Goal: Task Accomplishment & Management: Manage account settings

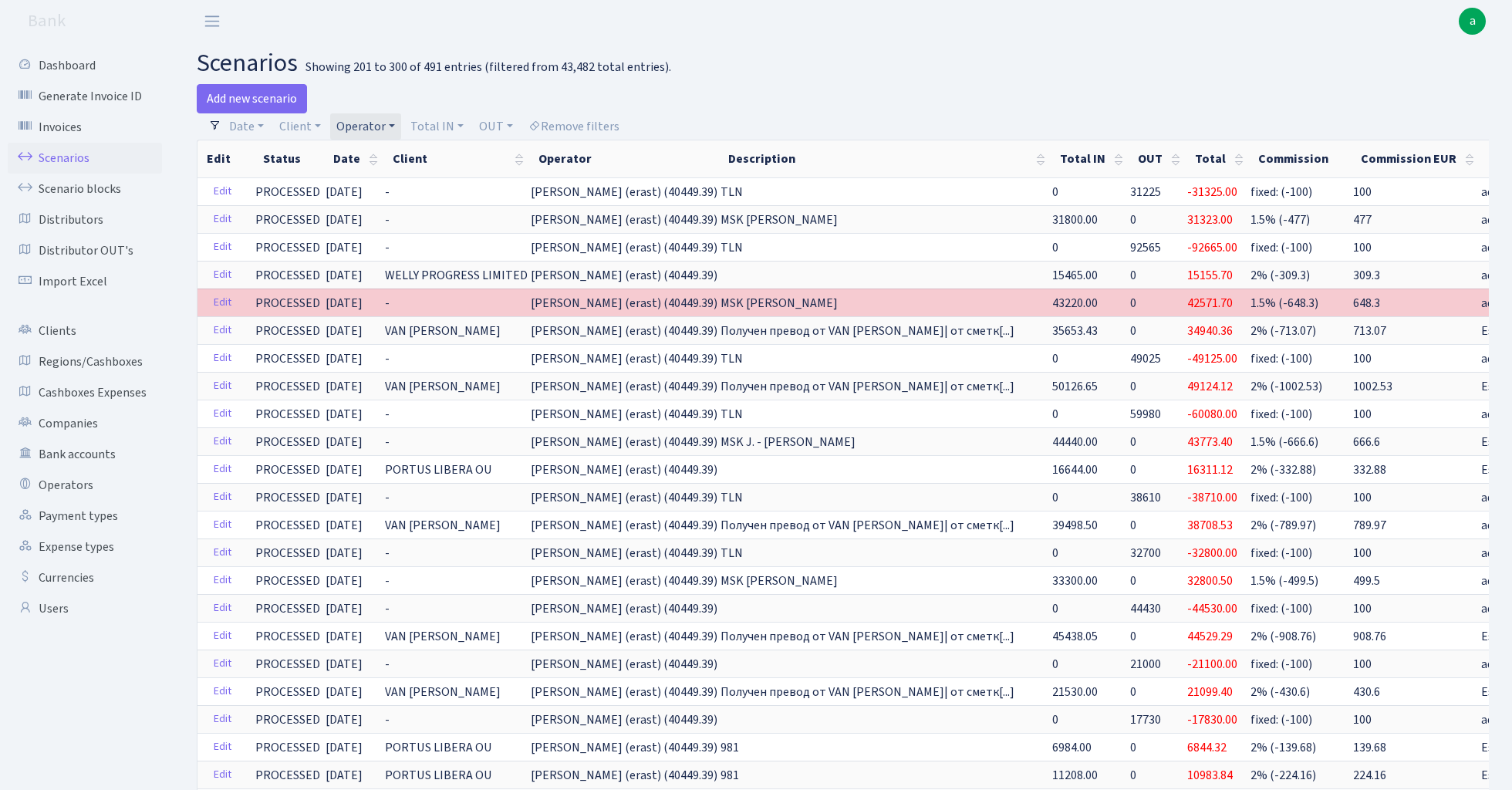
select select "100"
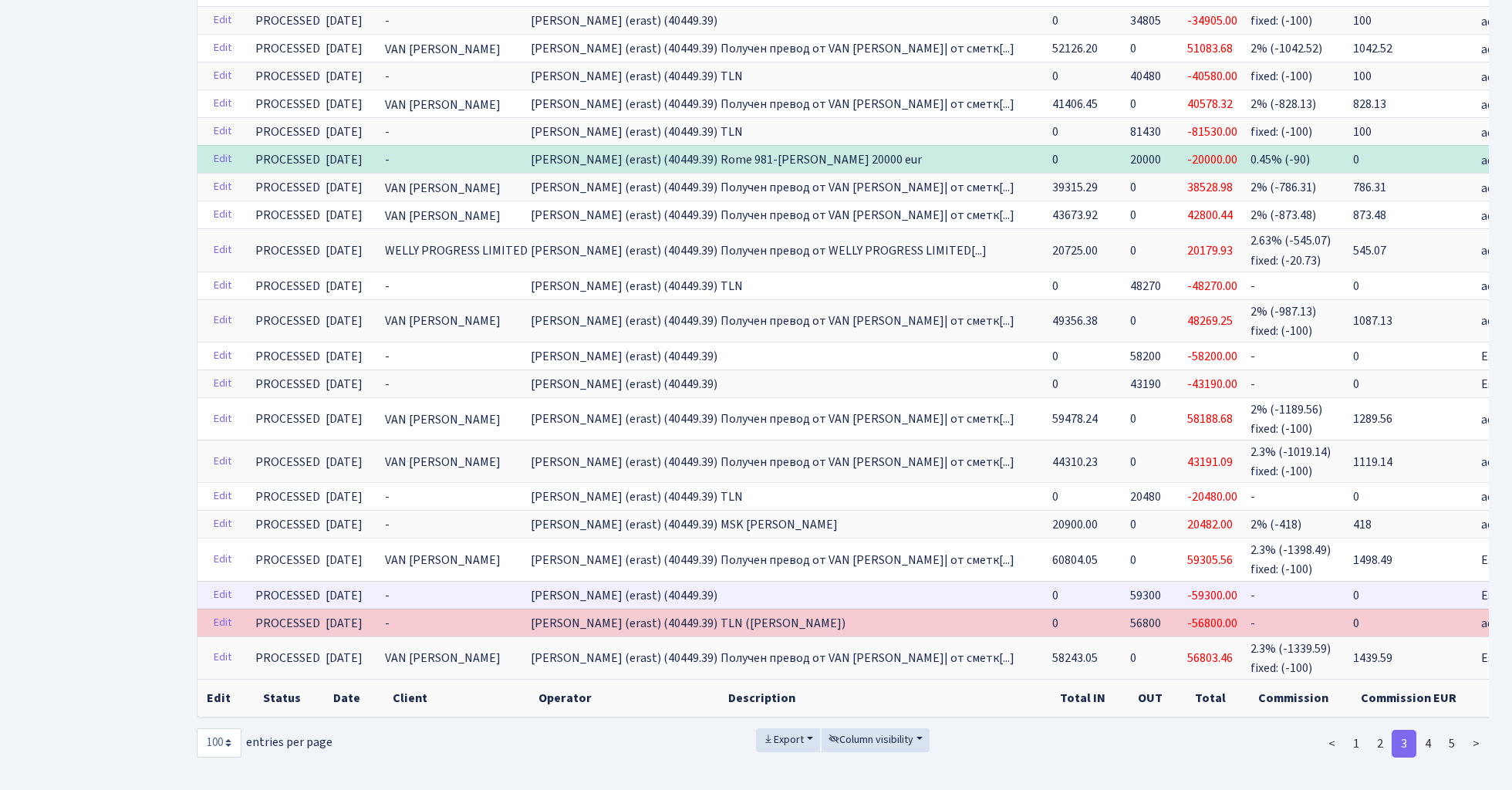
scroll to position [2437, 0]
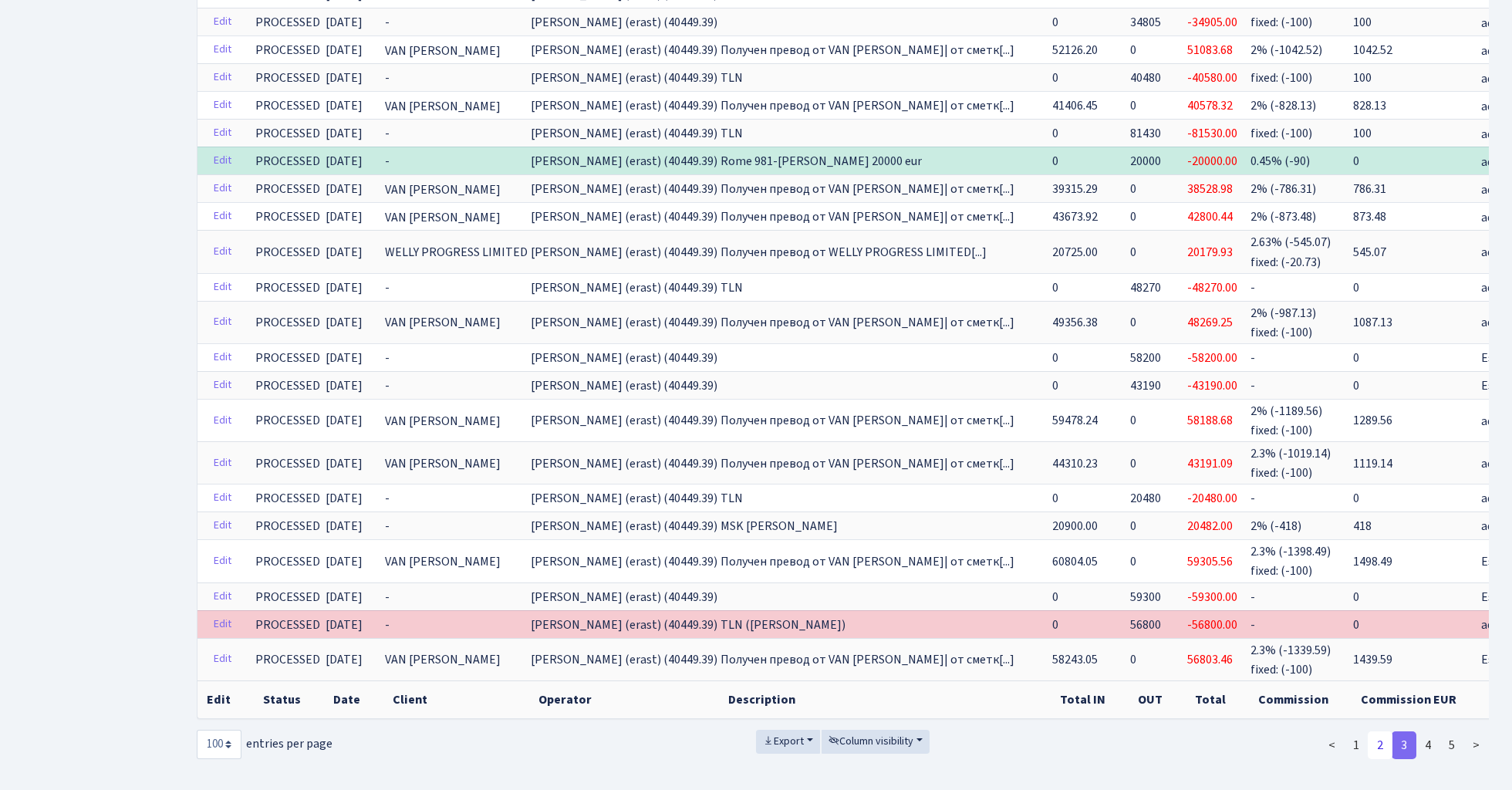
click at [1384, 732] on link "2" at bounding box center [1380, 745] width 25 height 27
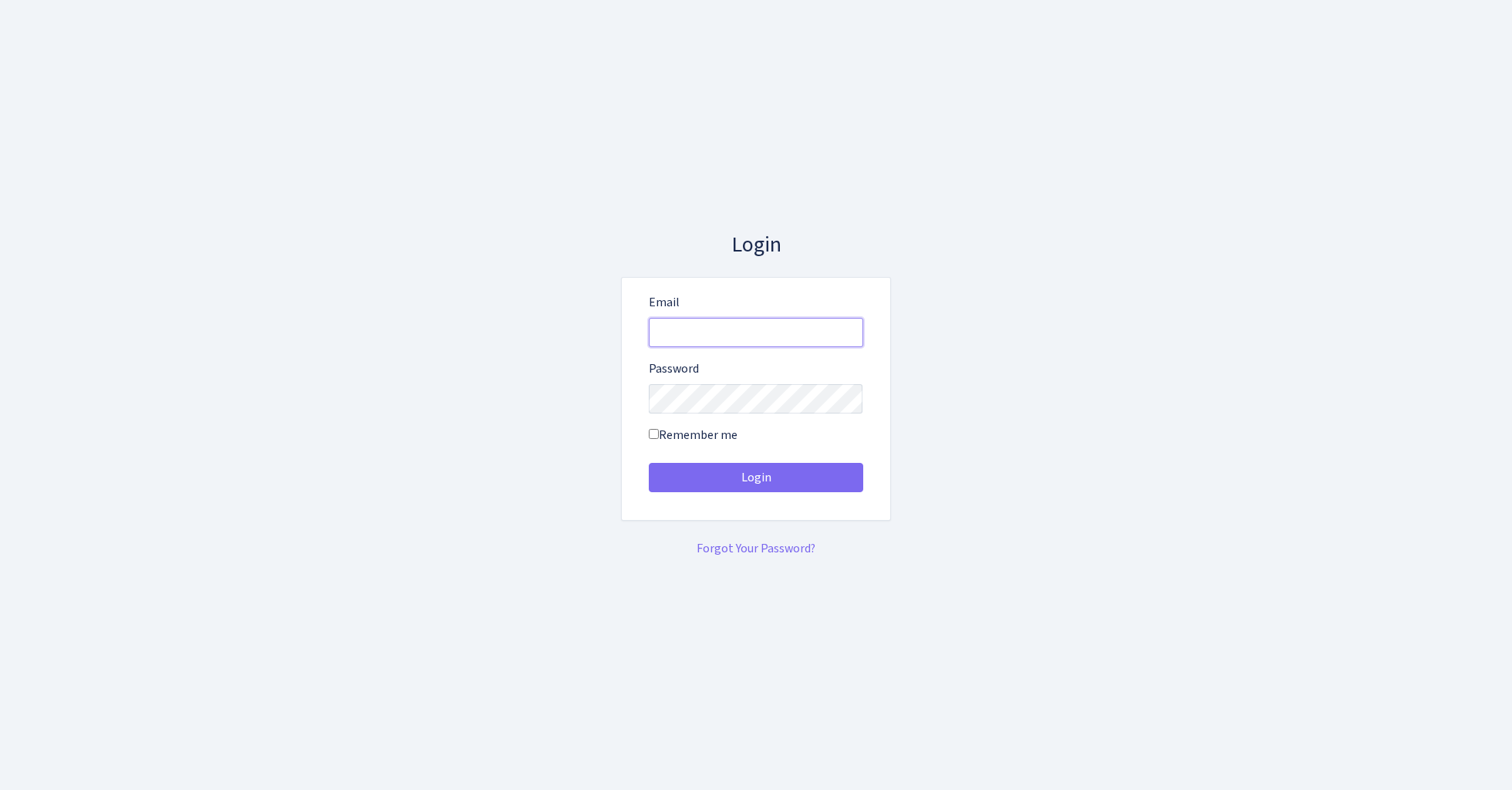
type input "[EMAIL_ADDRESS][DOMAIN_NAME]"
click at [755, 476] on button "Login" at bounding box center [756, 477] width 214 height 29
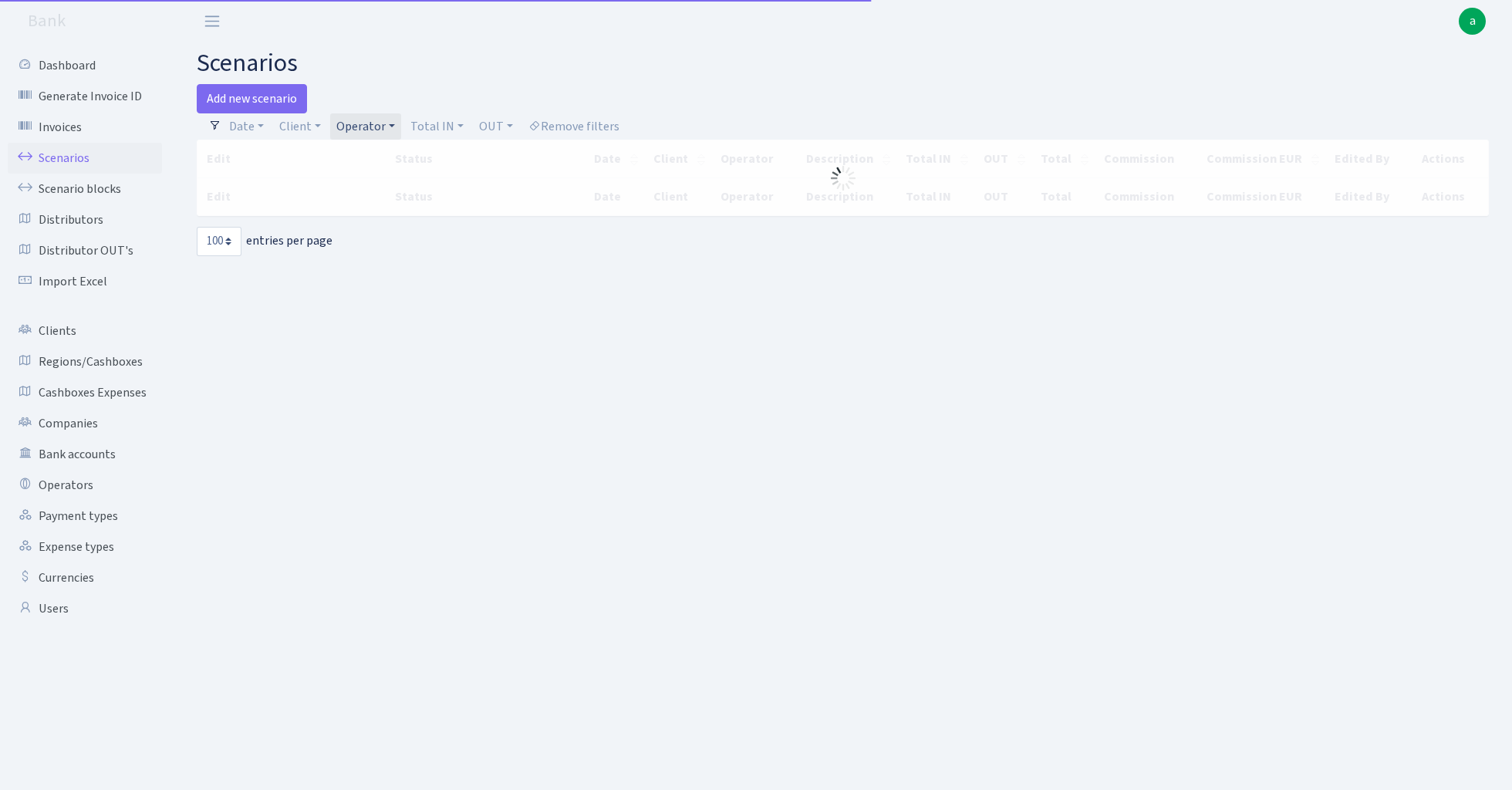
select select "100"
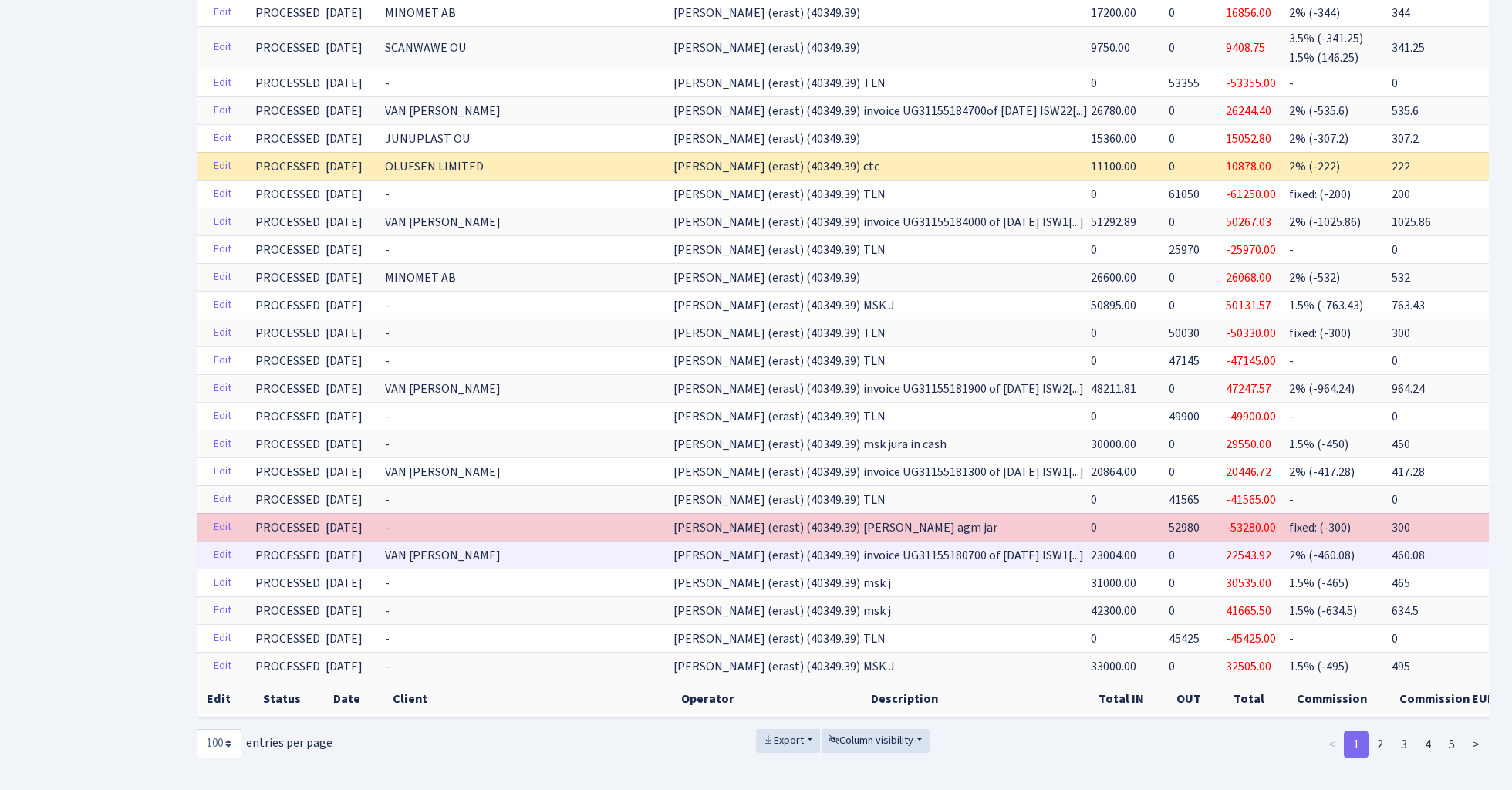
scroll to position [2437, 0]
click at [1383, 731] on link "2" at bounding box center [1380, 745] width 25 height 27
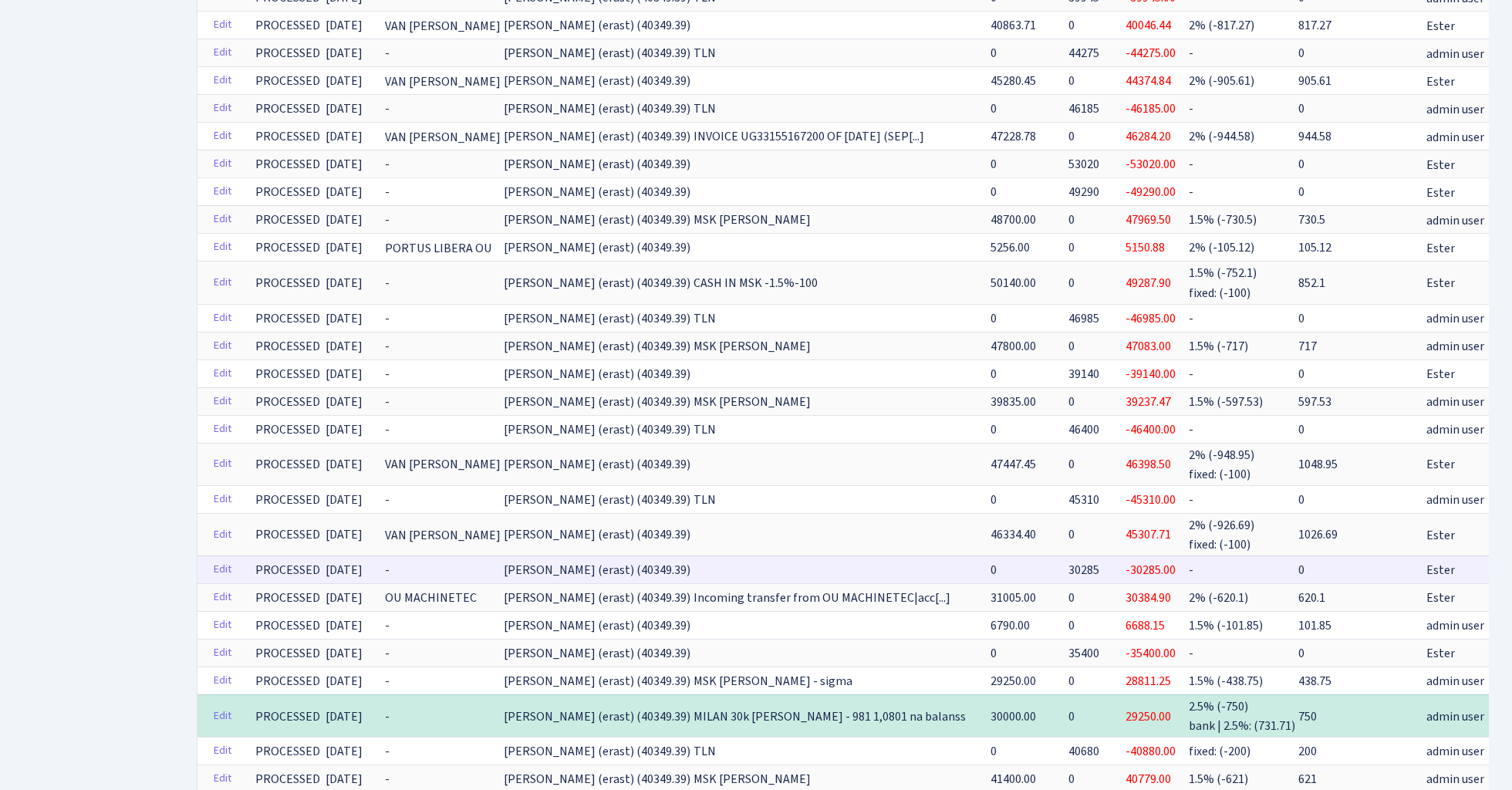
scroll to position [1733, 0]
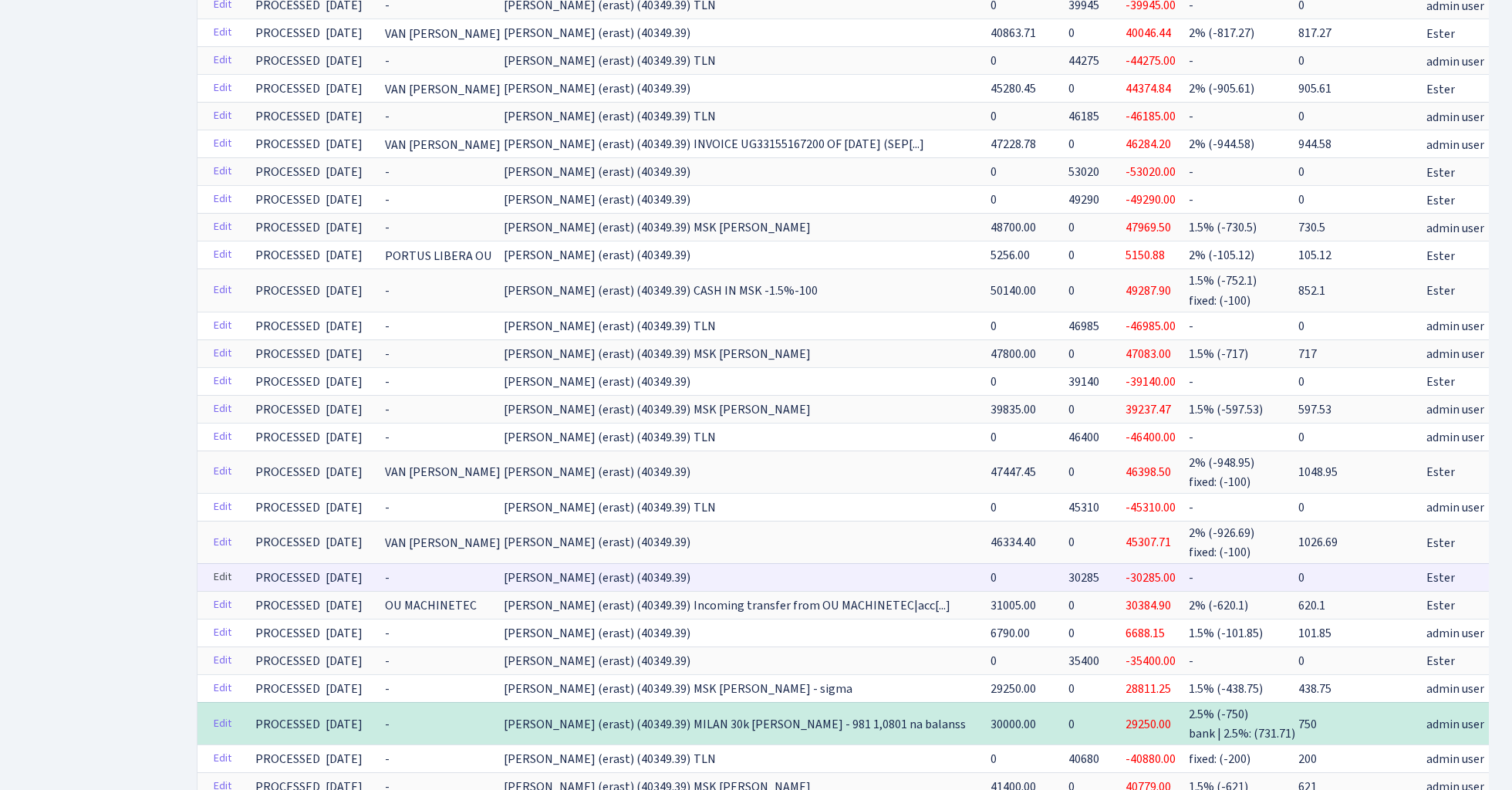
click at [223, 566] on link "Edit" at bounding box center [222, 577] width 31 height 24
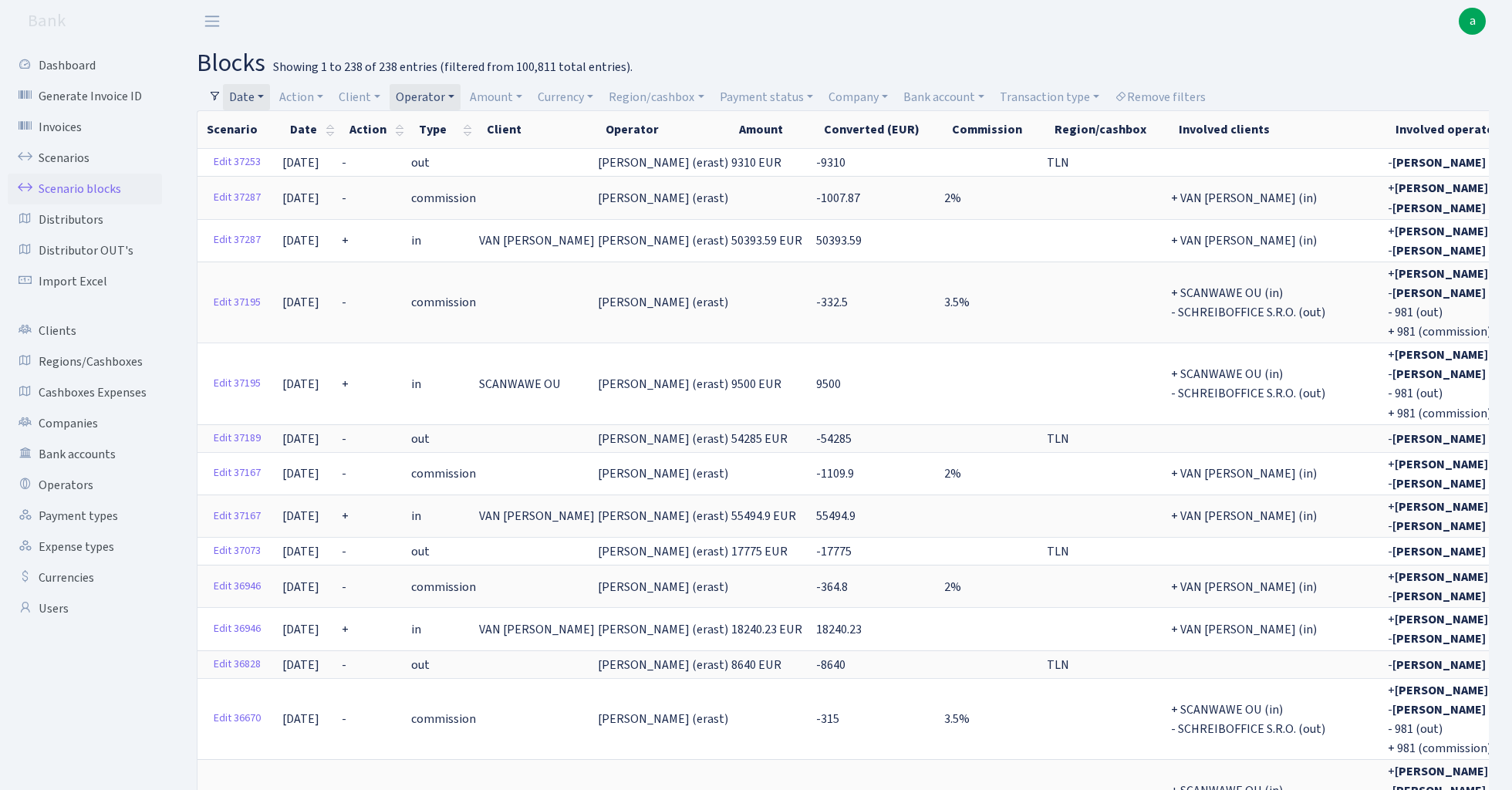
select select "-1"
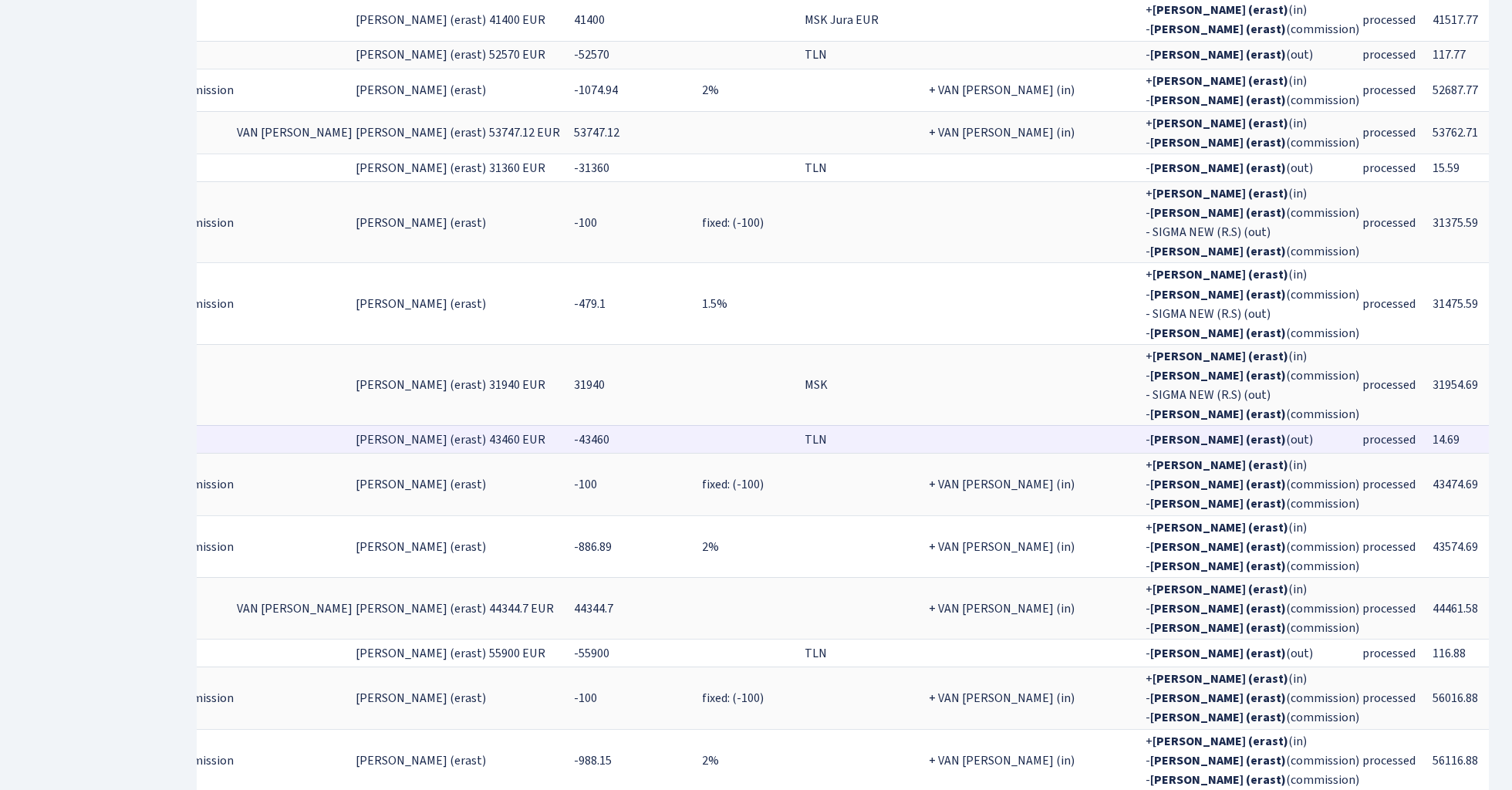
scroll to position [0, 242]
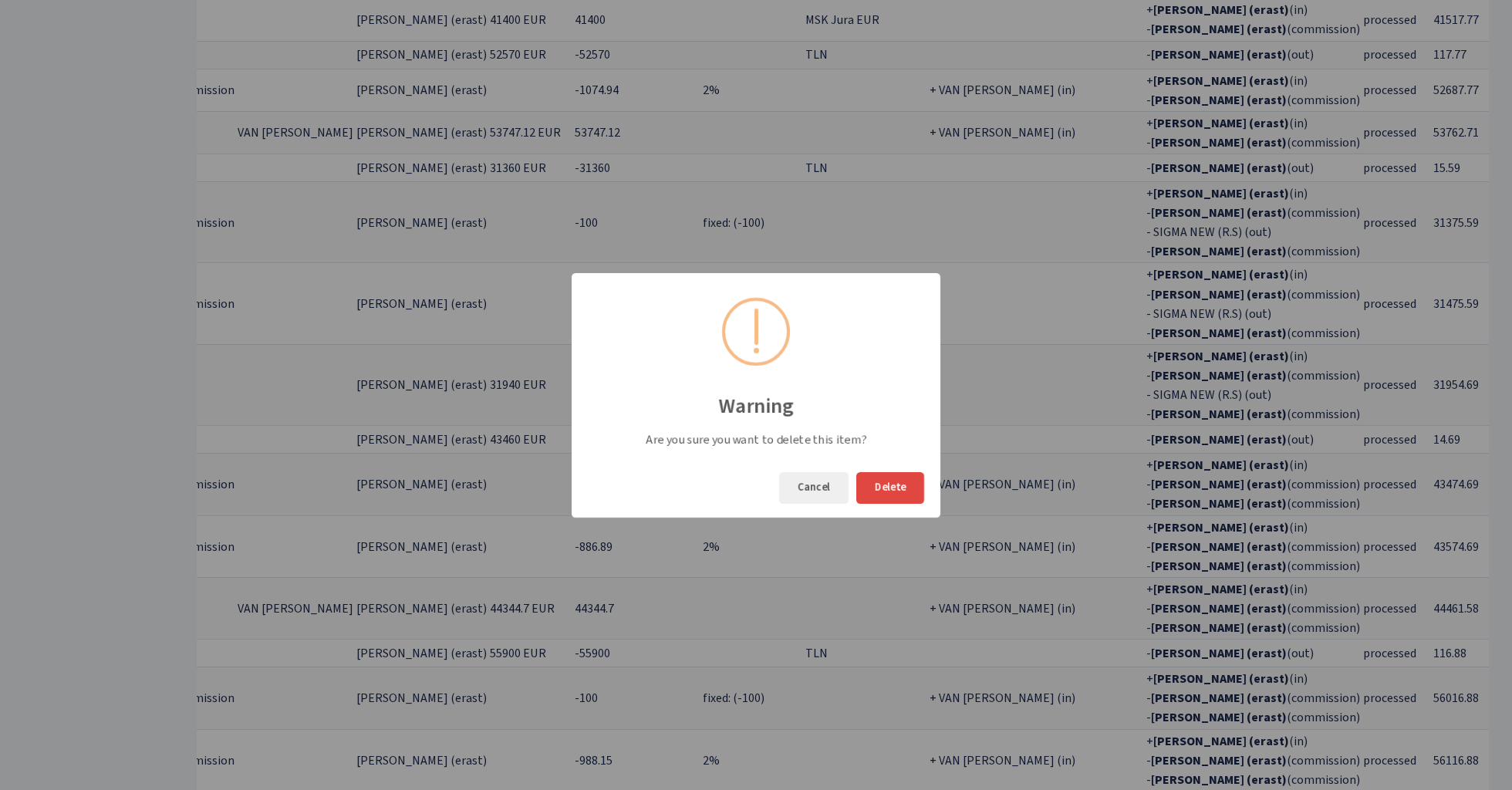
click at [908, 480] on button "Delete" at bounding box center [891, 487] width 68 height 31
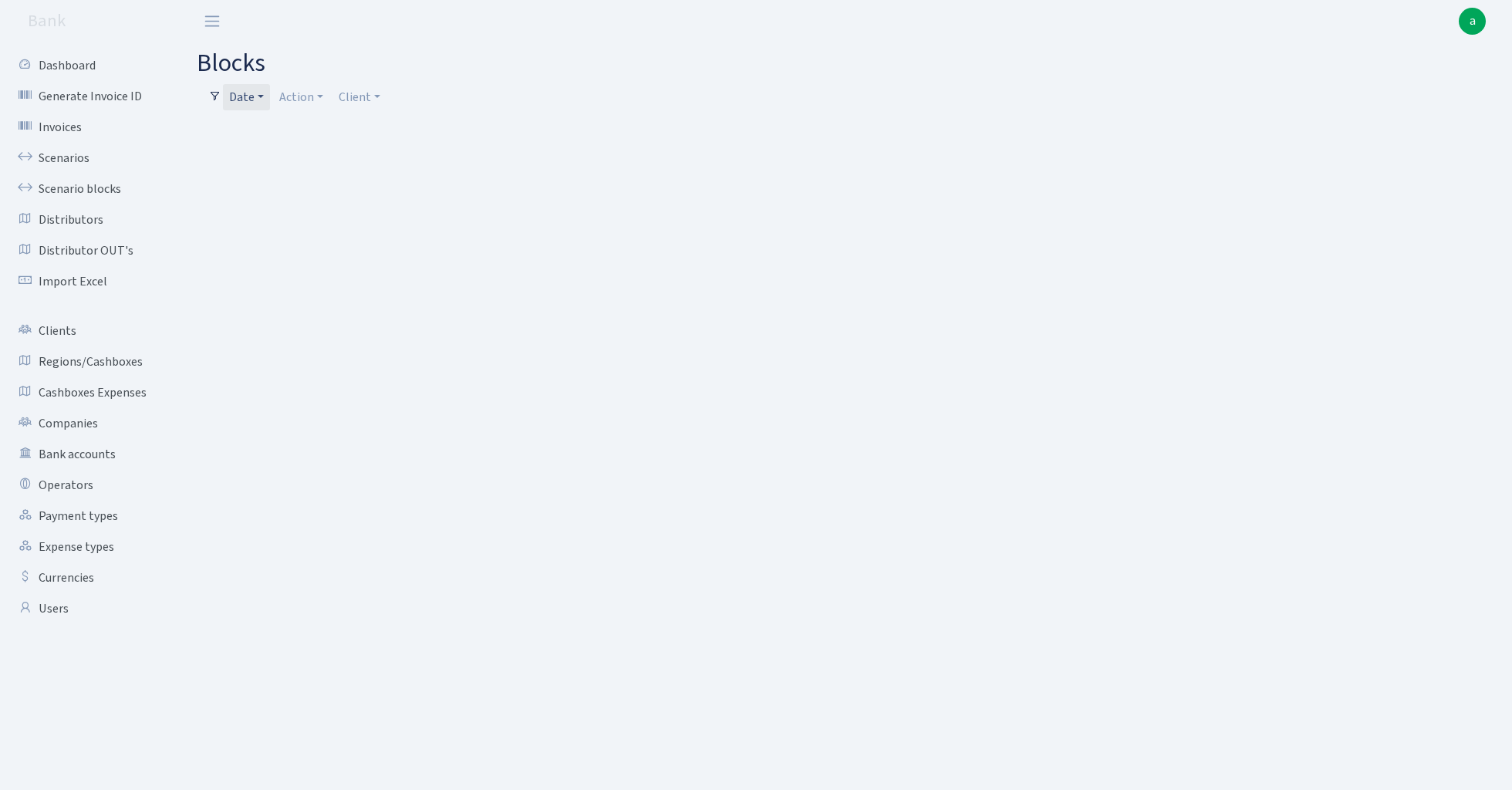
select select "100"
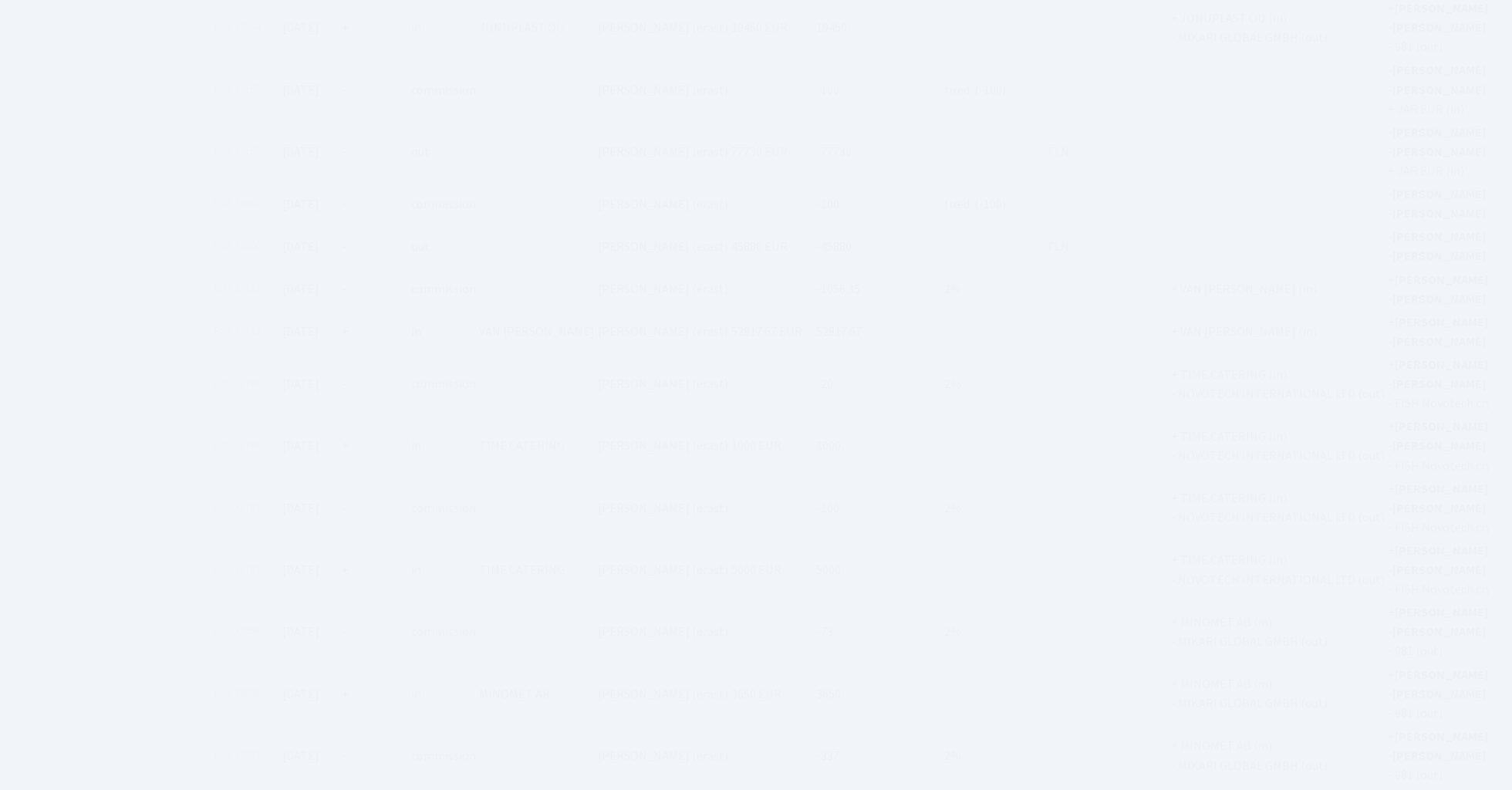
scroll to position [4153, 0]
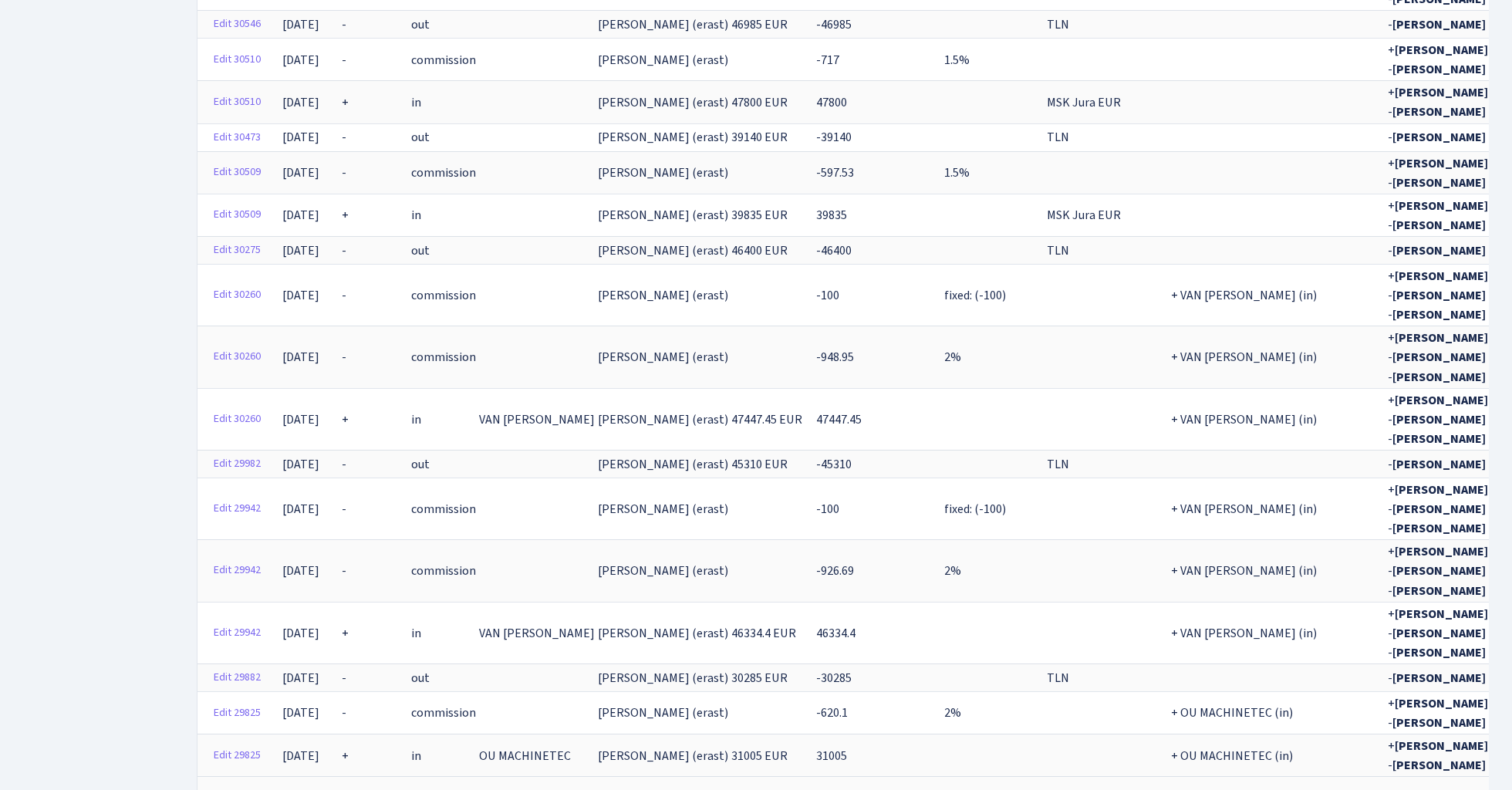
scroll to position [4147, 0]
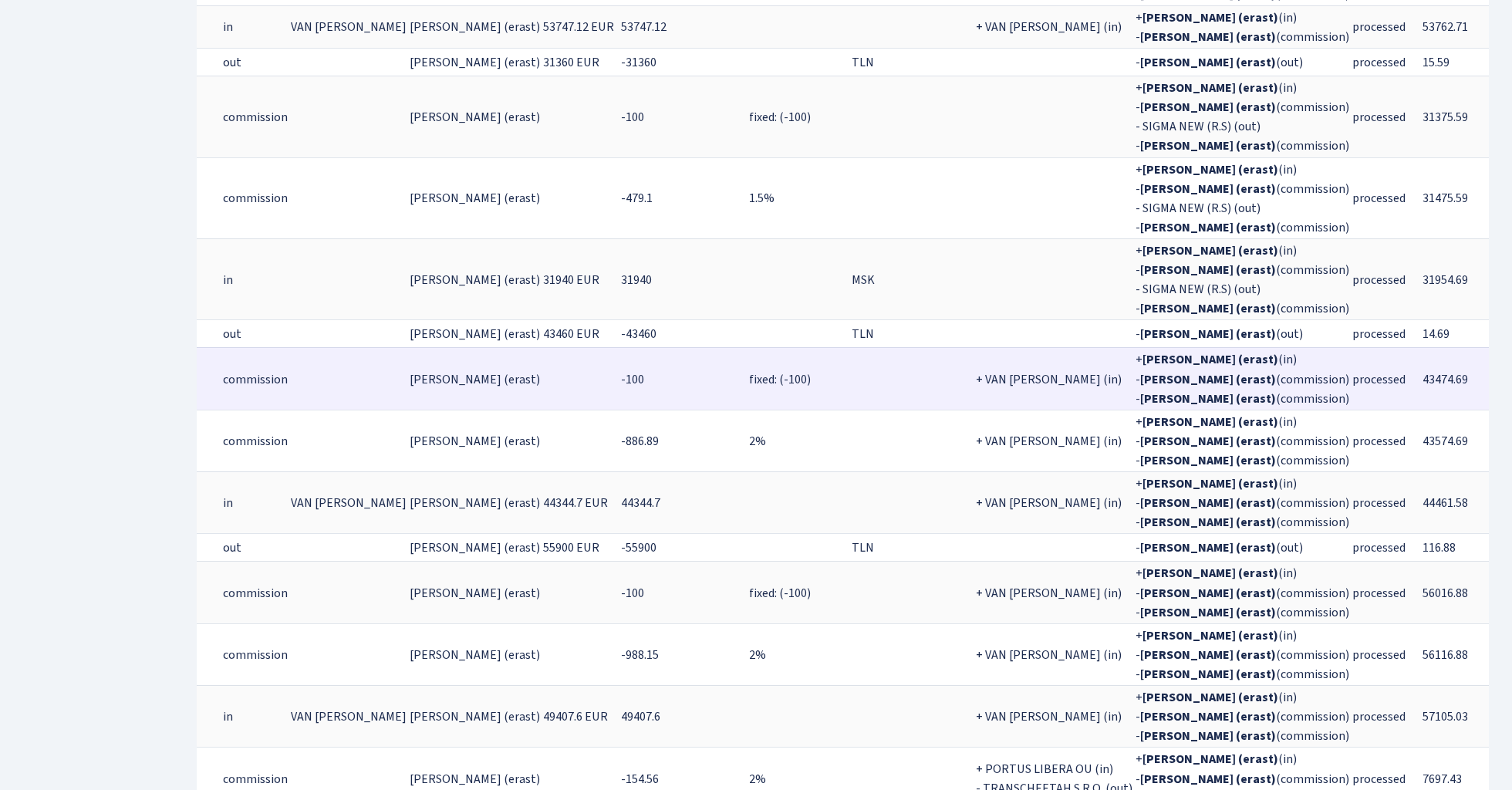
scroll to position [0, 187]
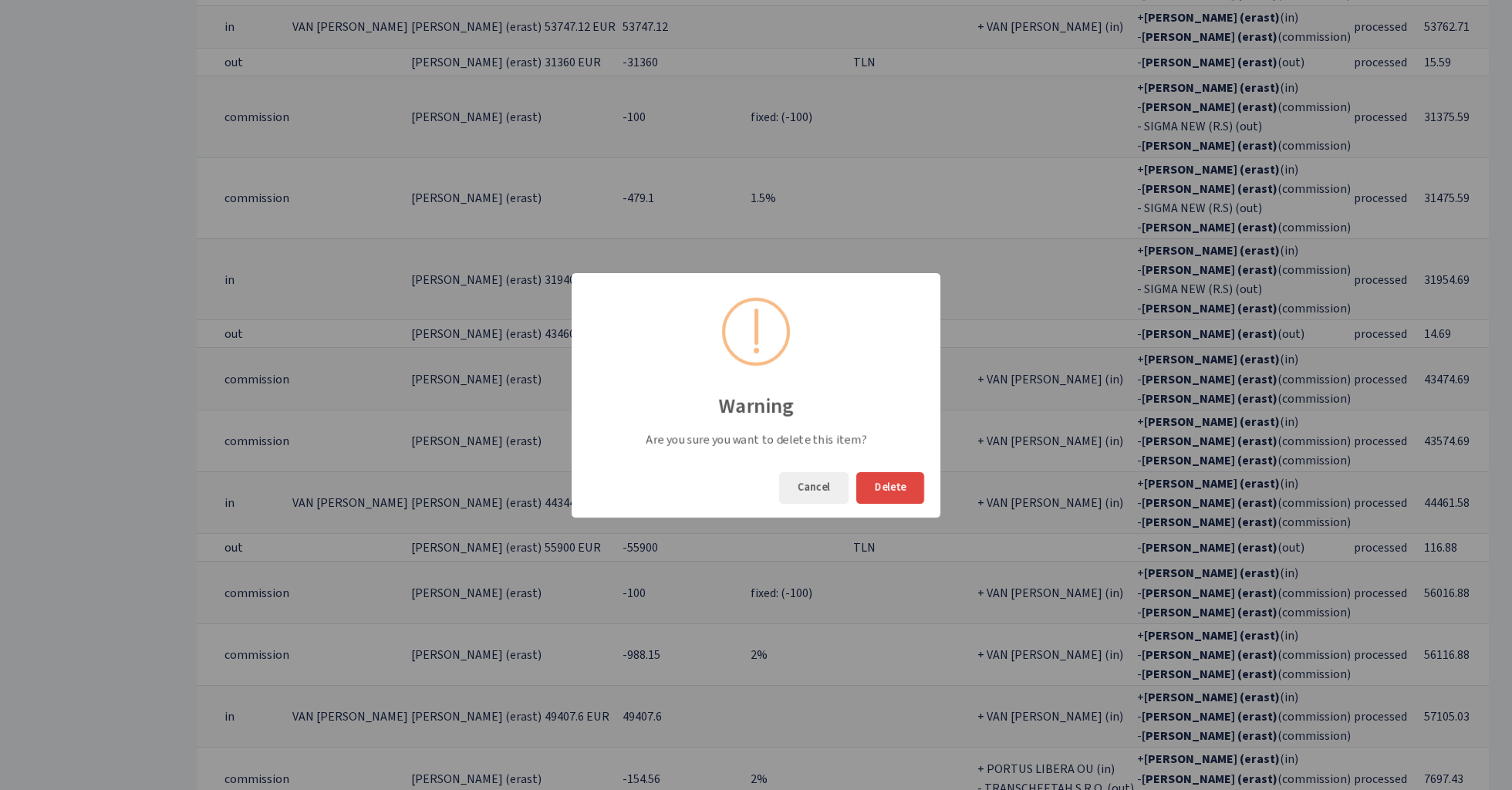
click at [904, 478] on button "Delete" at bounding box center [891, 487] width 68 height 31
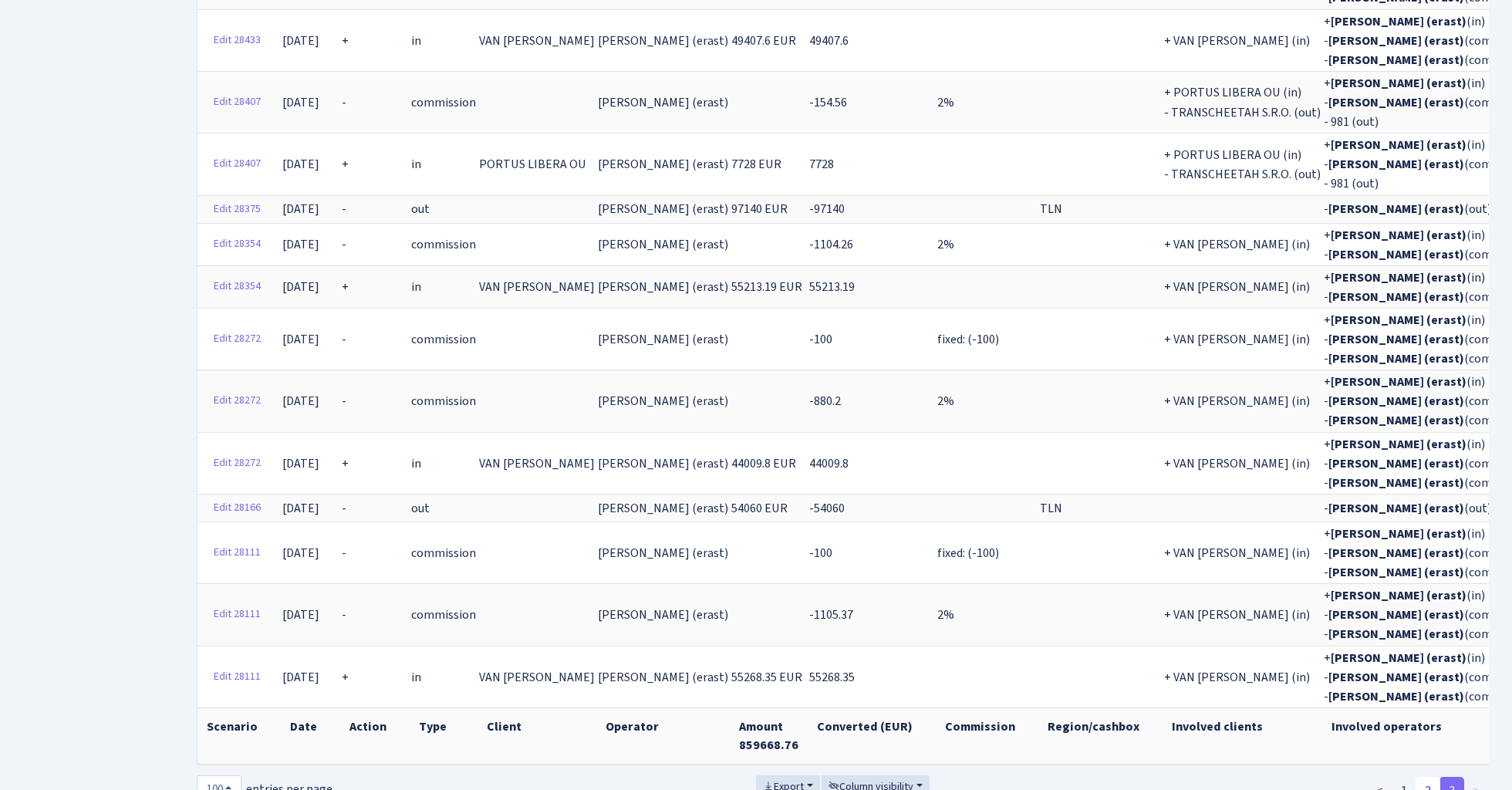
scroll to position [1435, 0]
click at [1428, 778] on link "2" at bounding box center [1428, 791] width 25 height 27
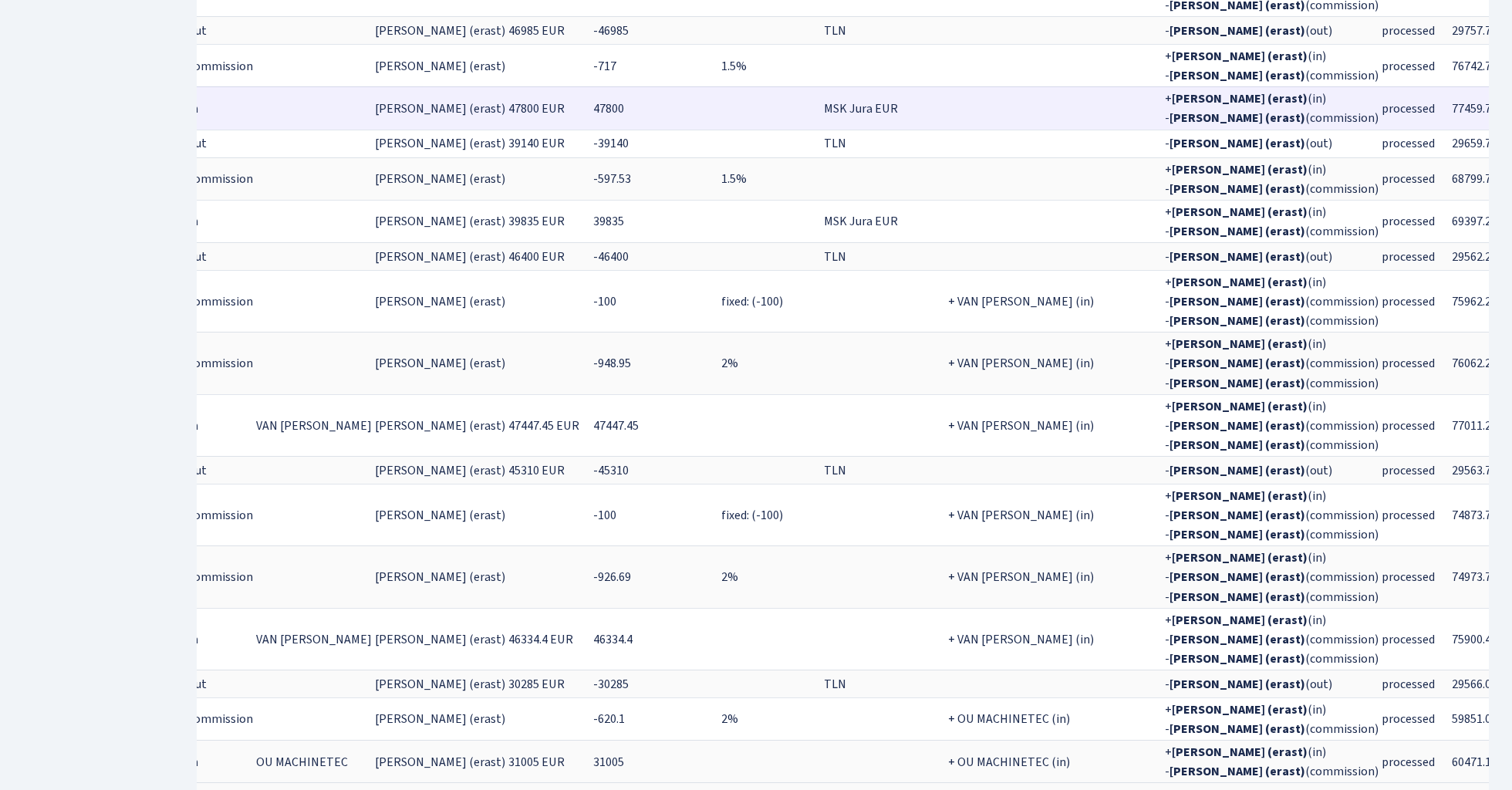
scroll to position [0, 223]
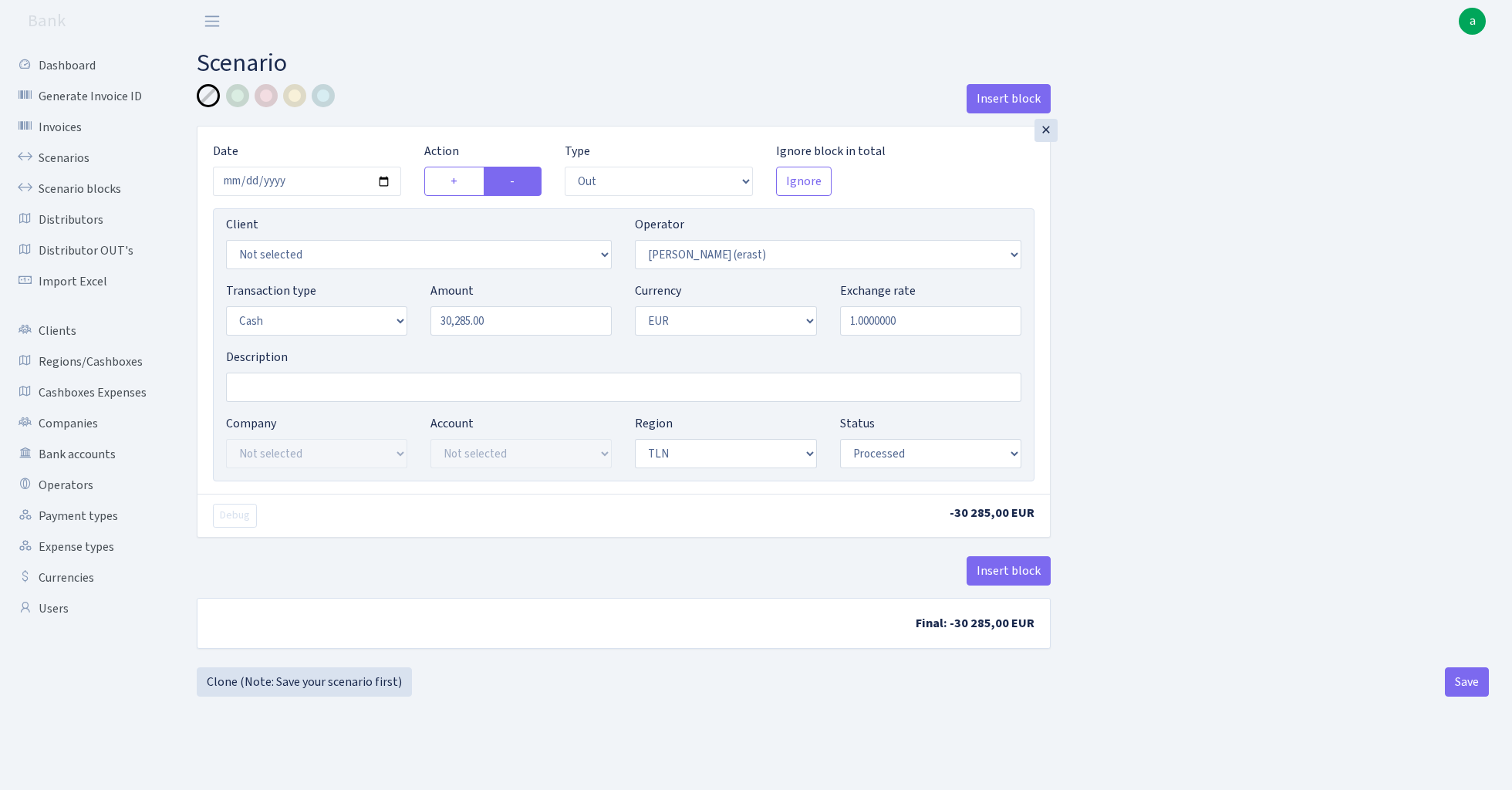
select select "out"
select select "155"
select select "1"
select select "2"
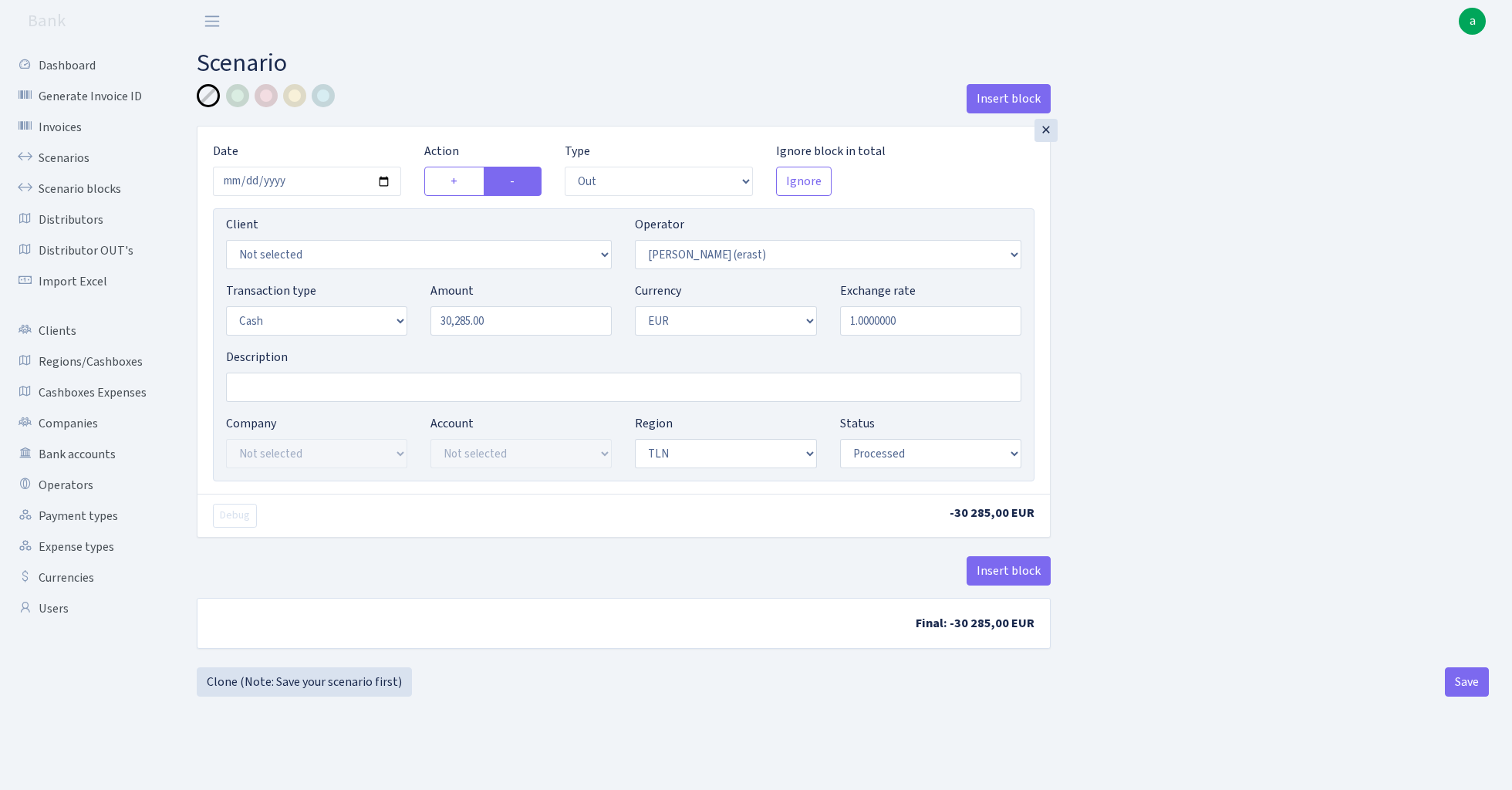
select select "processed"
click at [1008, 581] on button "Insert block" at bounding box center [1008, 570] width 84 height 29
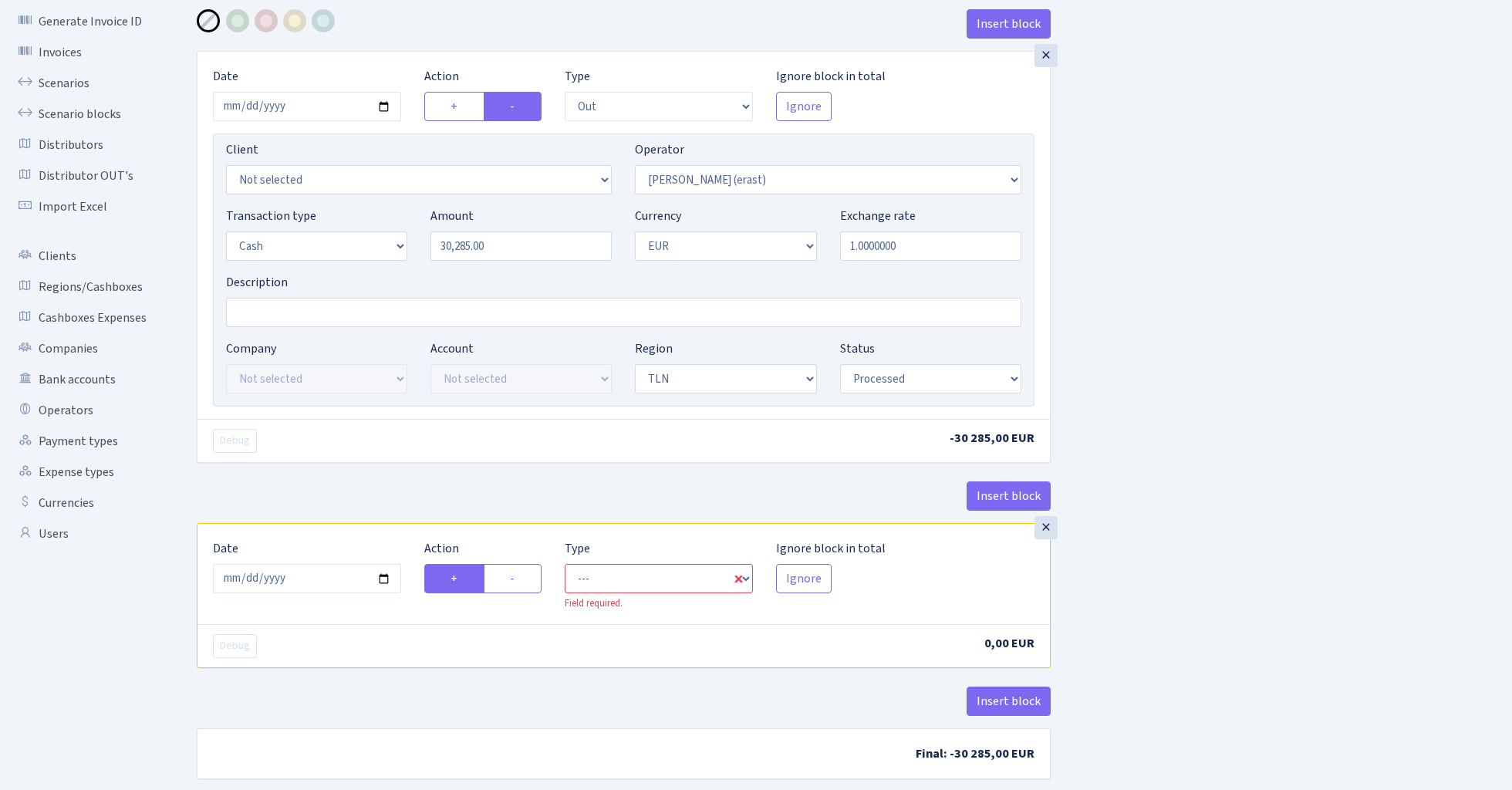
scroll to position [116, 0]
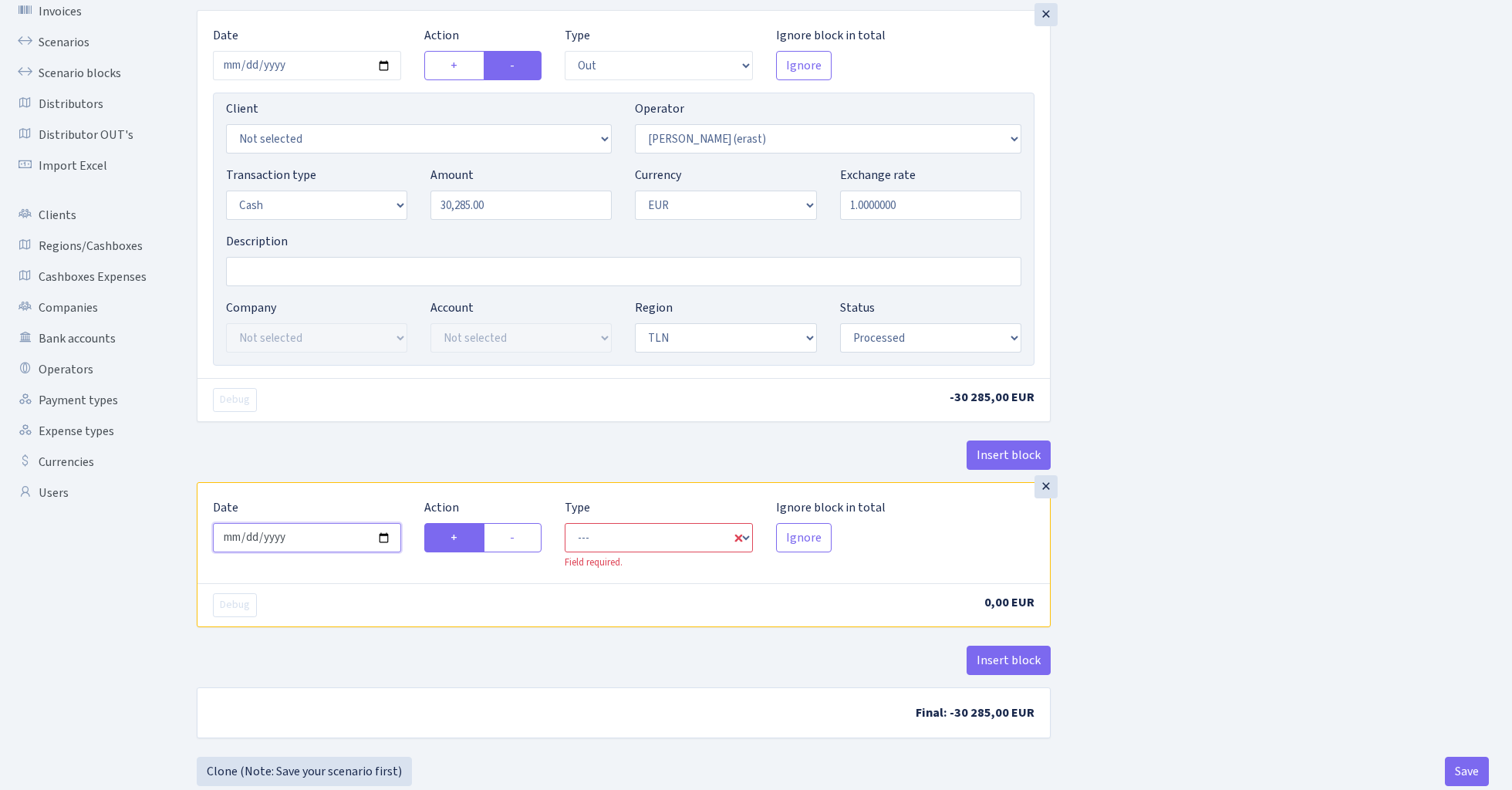
click at [338, 542] on input "[DATE]" at bounding box center [307, 537] width 189 height 29
type input "[DATE]"
click at [421, 428] on div "× Date 2024-03-09 Action + - Type --- In Out Commission Field required. Ignore …" at bounding box center [623, 246] width 854 height 472
click at [526, 533] on label "-" at bounding box center [513, 537] width 58 height 29
click at [520, 533] on input "-" at bounding box center [514, 533] width 10 height 10
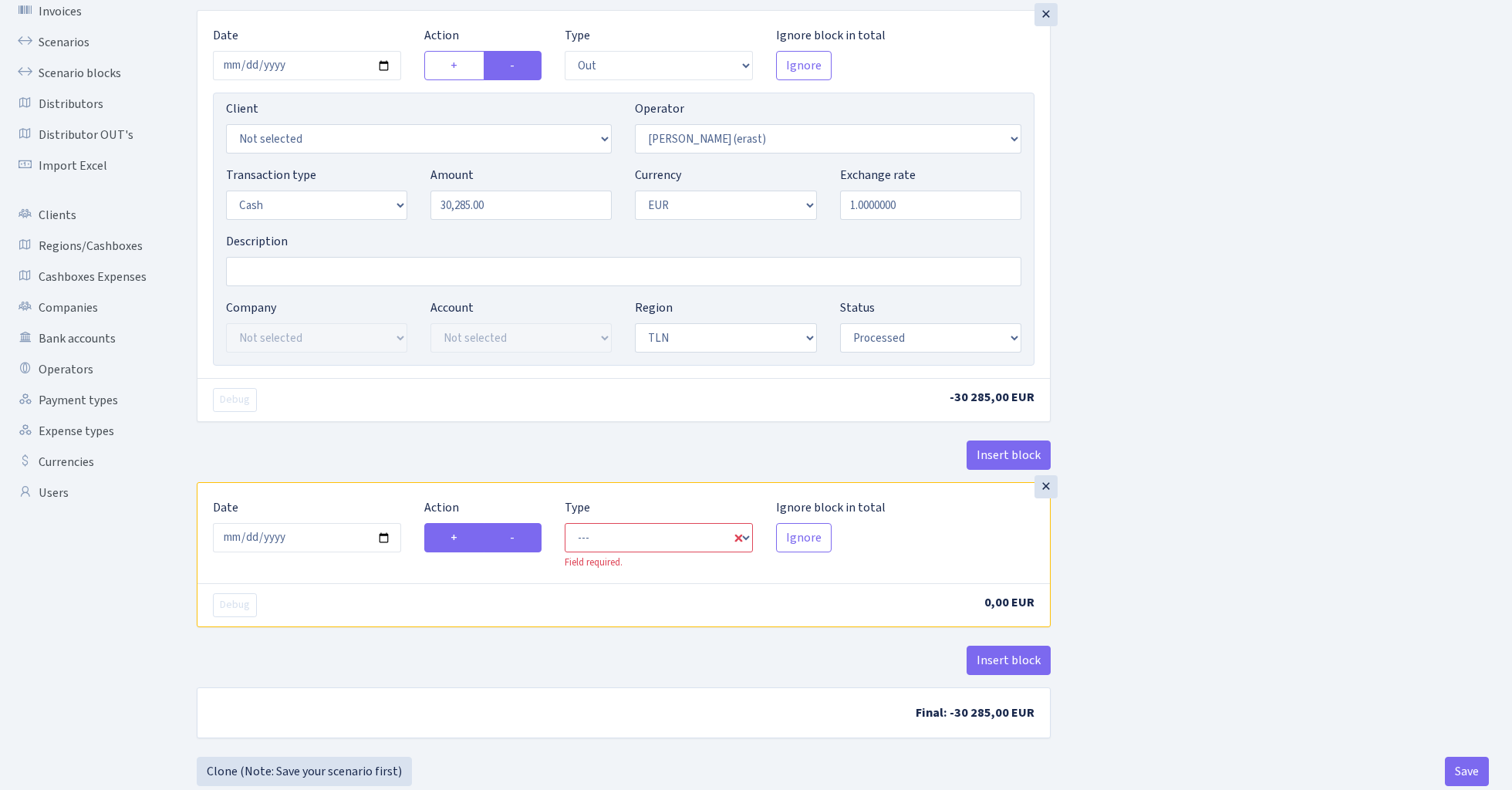
radio input "true"
radio input "false"
select select "commission"
select select "155"
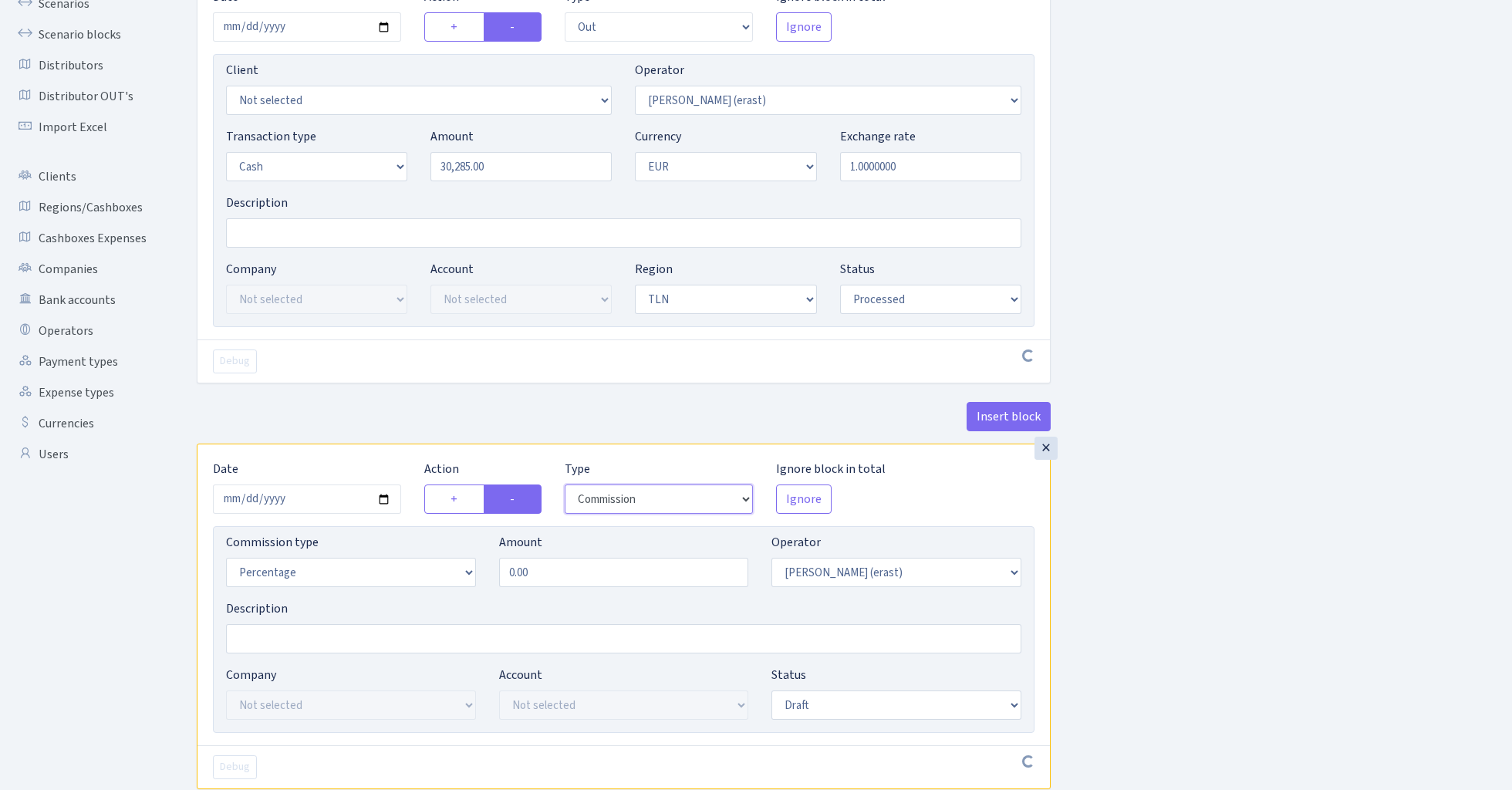
scroll to position [173, 0]
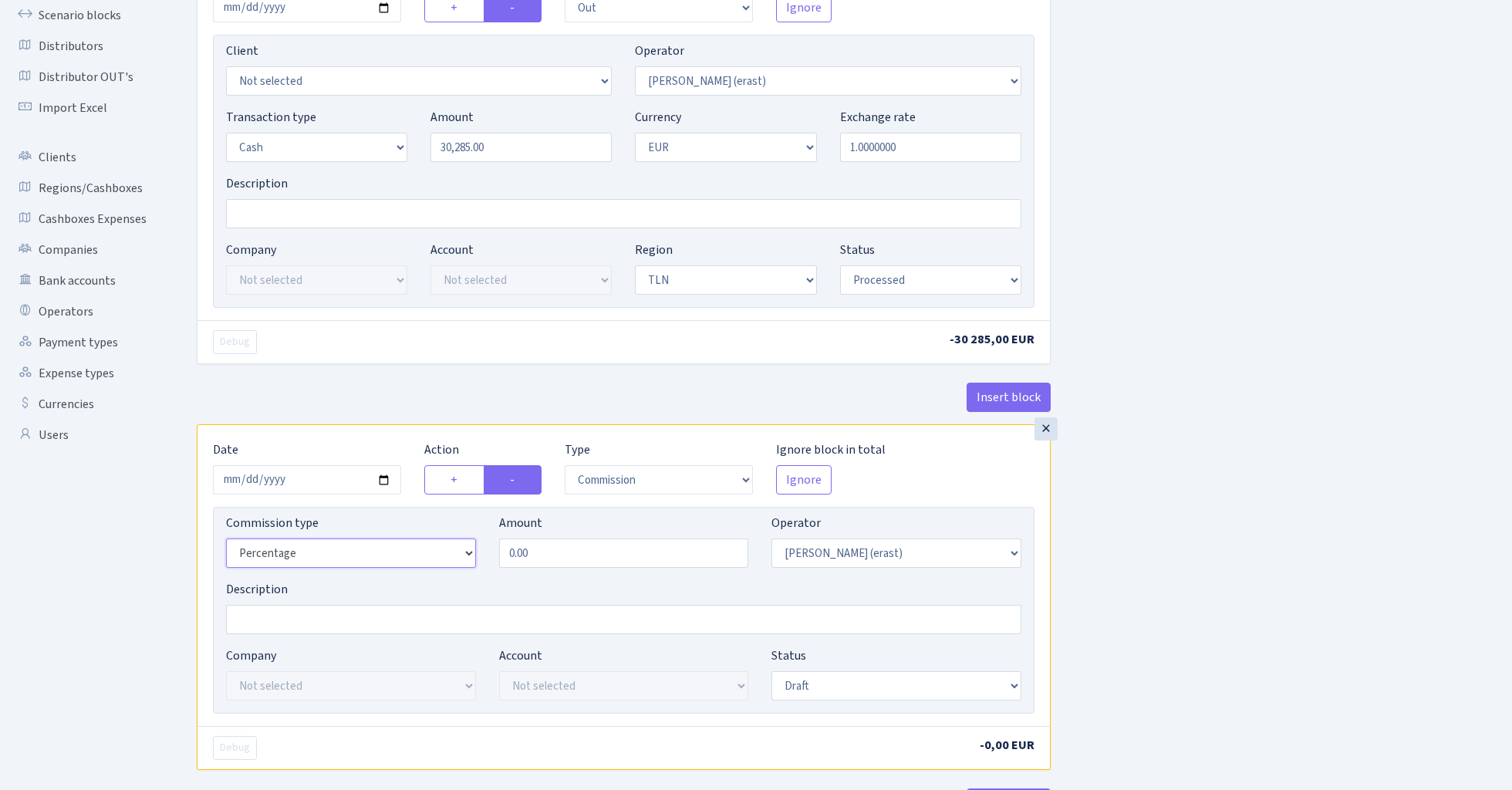
select select "fixed"
click at [571, 550] on input "0.00" at bounding box center [624, 552] width 250 height 29
type input "100.00"
select select "processed"
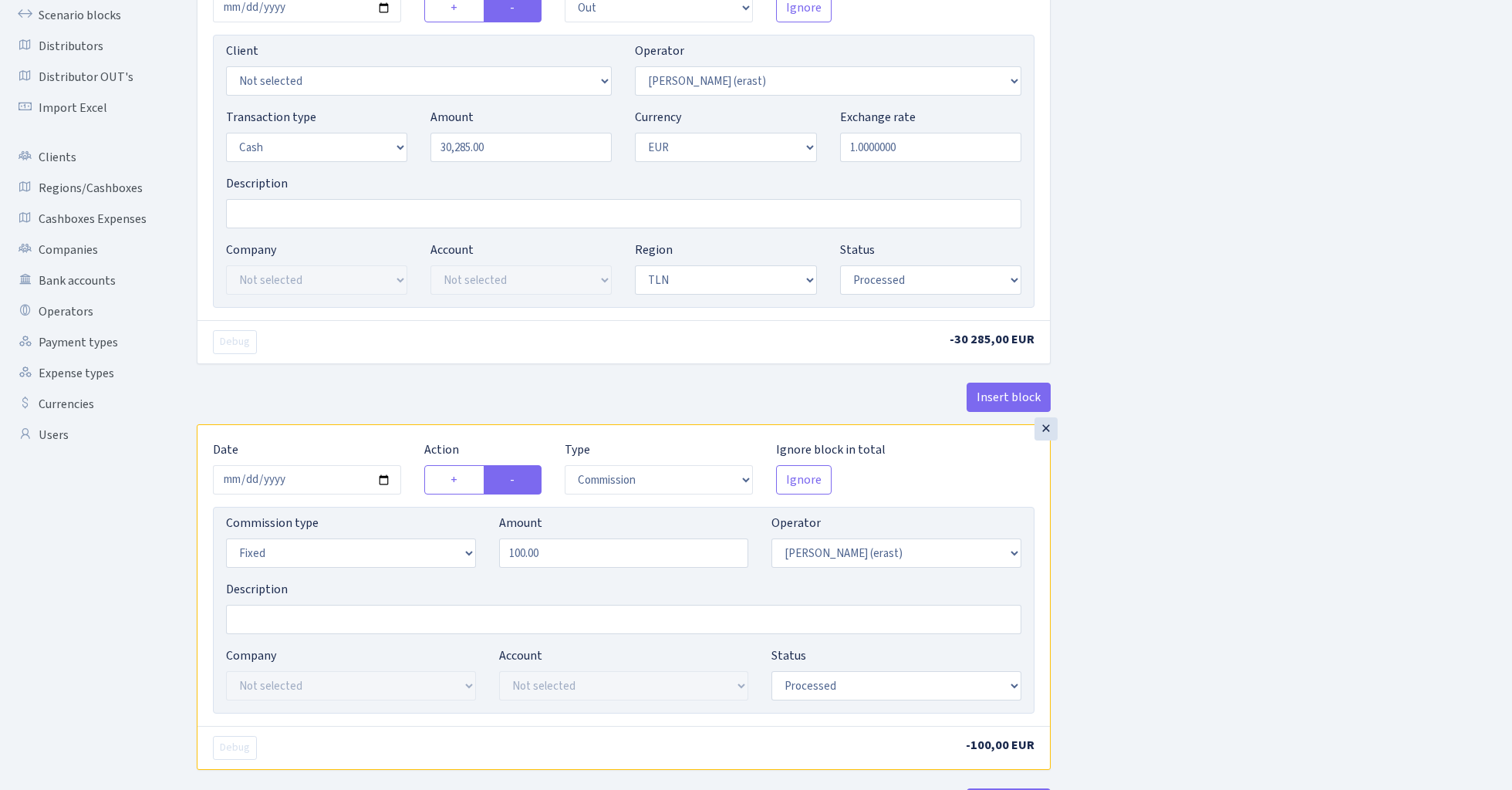
click at [1185, 568] on div "Insert block × Date 2024-03-09 Action + - Type --- In Out Commission Field requ…" at bounding box center [842, 405] width 1315 height 989
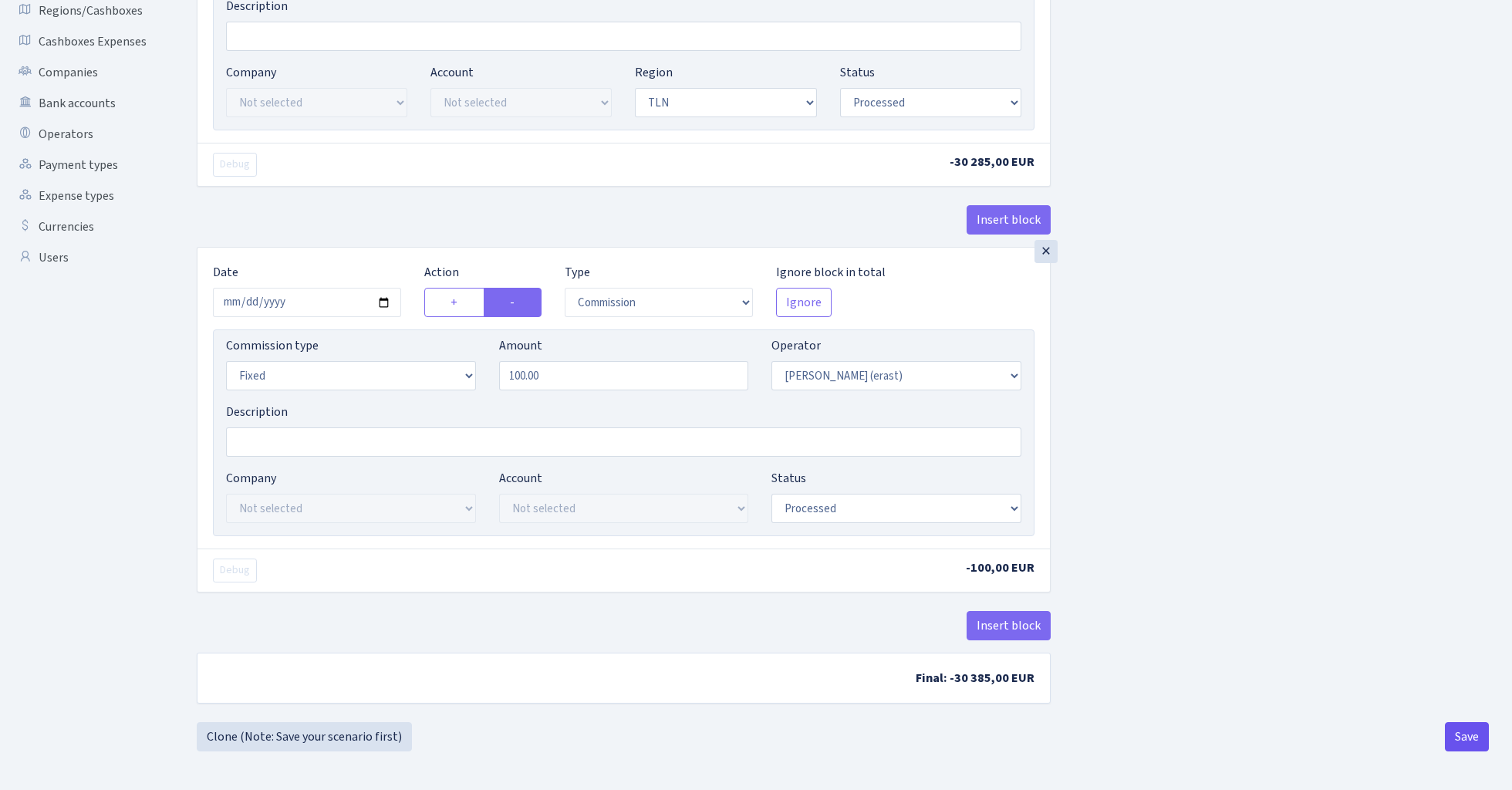
scroll to position [355, 0]
click at [1470, 735] on button "Save" at bounding box center [1467, 736] width 44 height 29
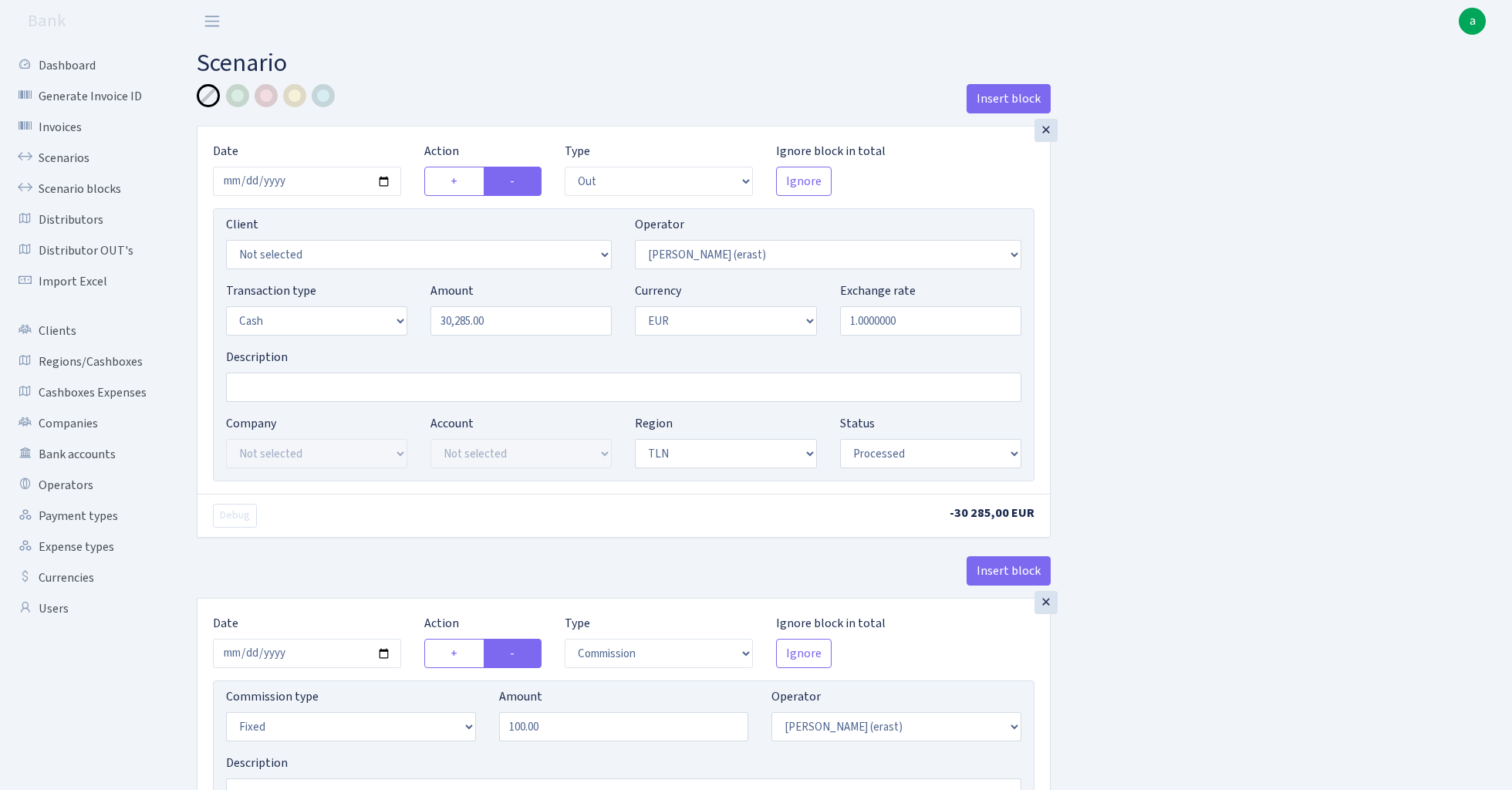
select select "out"
select select "155"
select select "1"
select select "2"
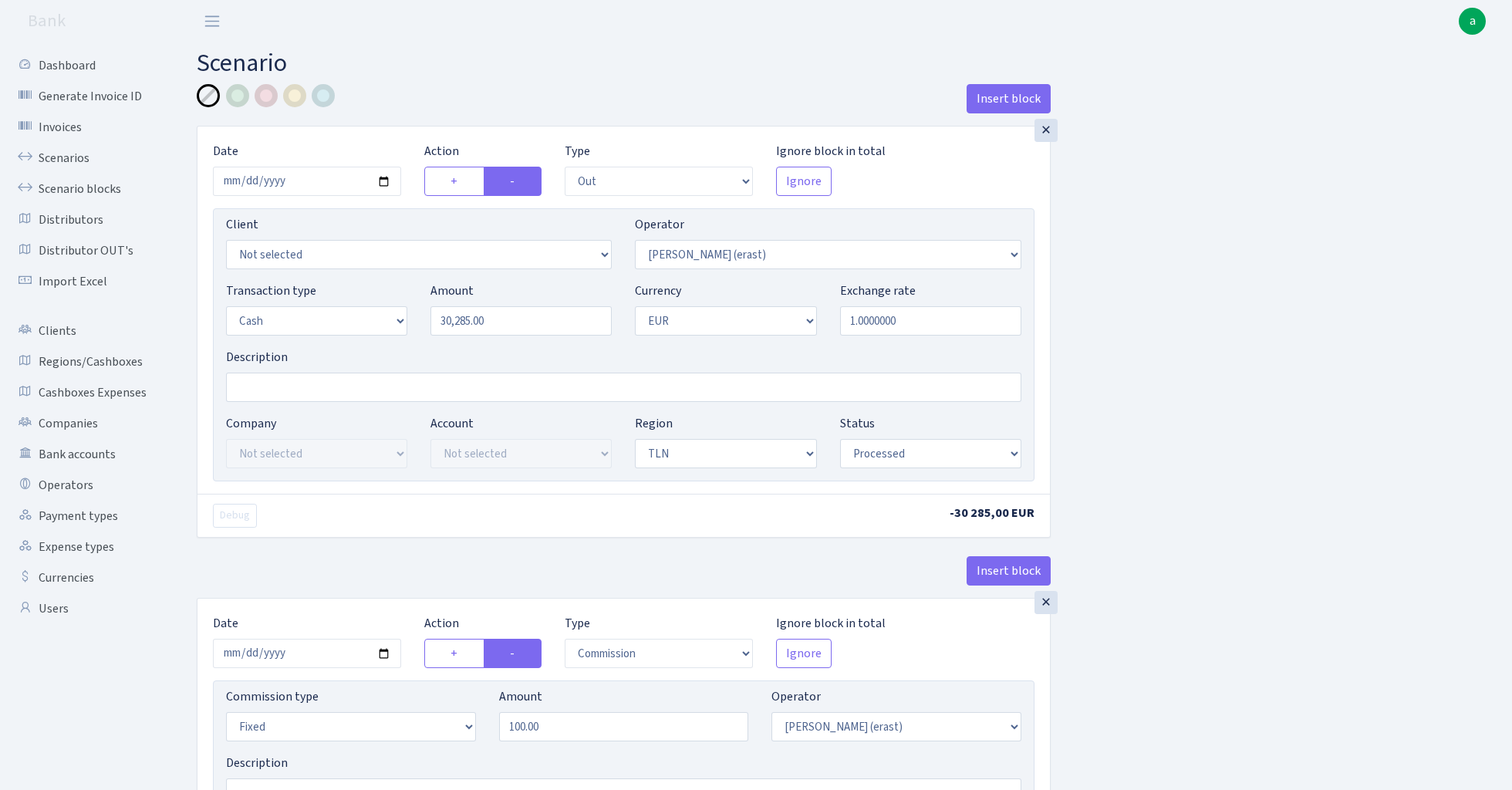
select select "processed"
select select "commission"
select select "fixed"
select select "155"
select select "processed"
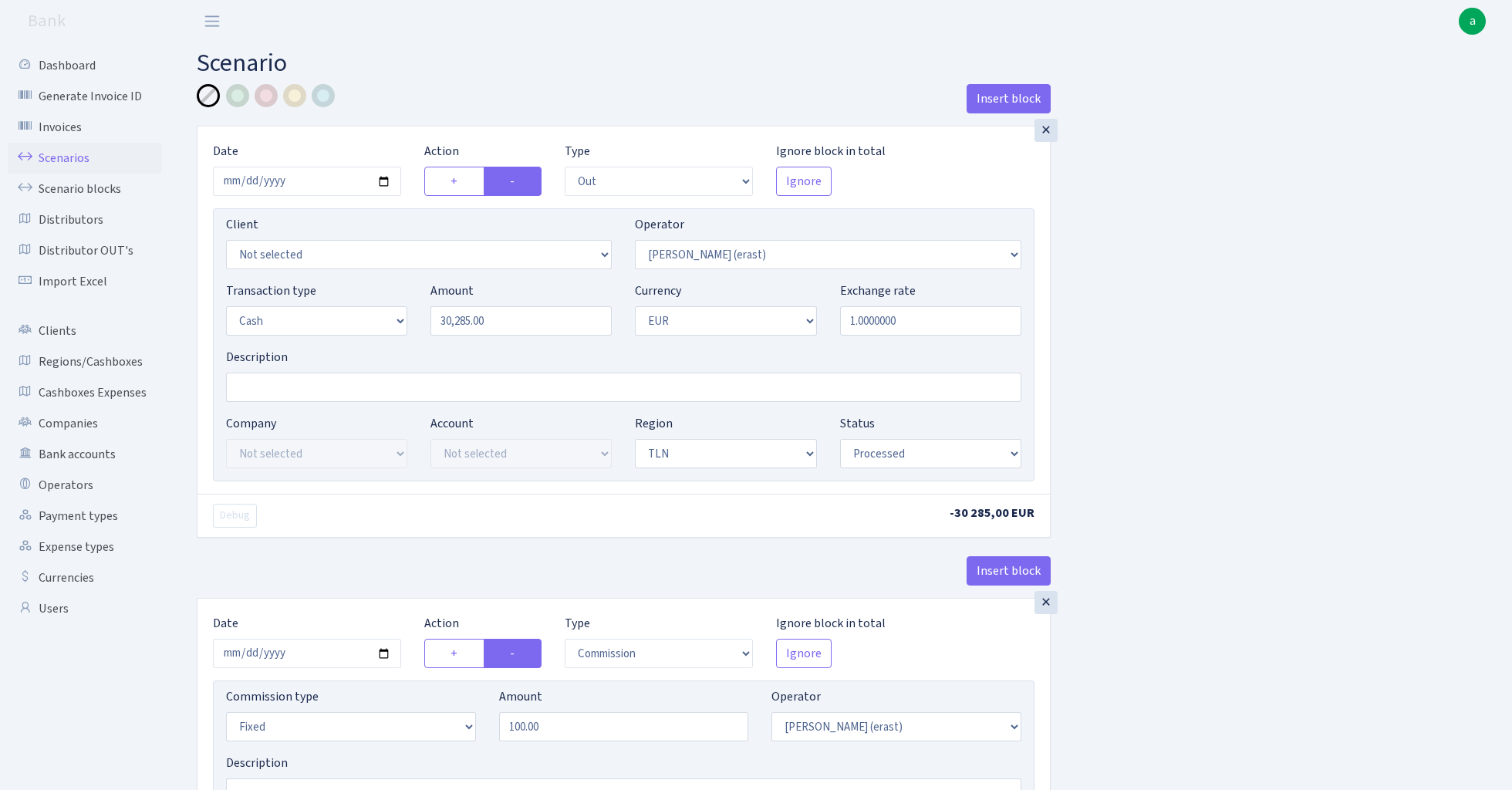
click at [65, 155] on link "Scenarios" at bounding box center [84, 158] width 154 height 31
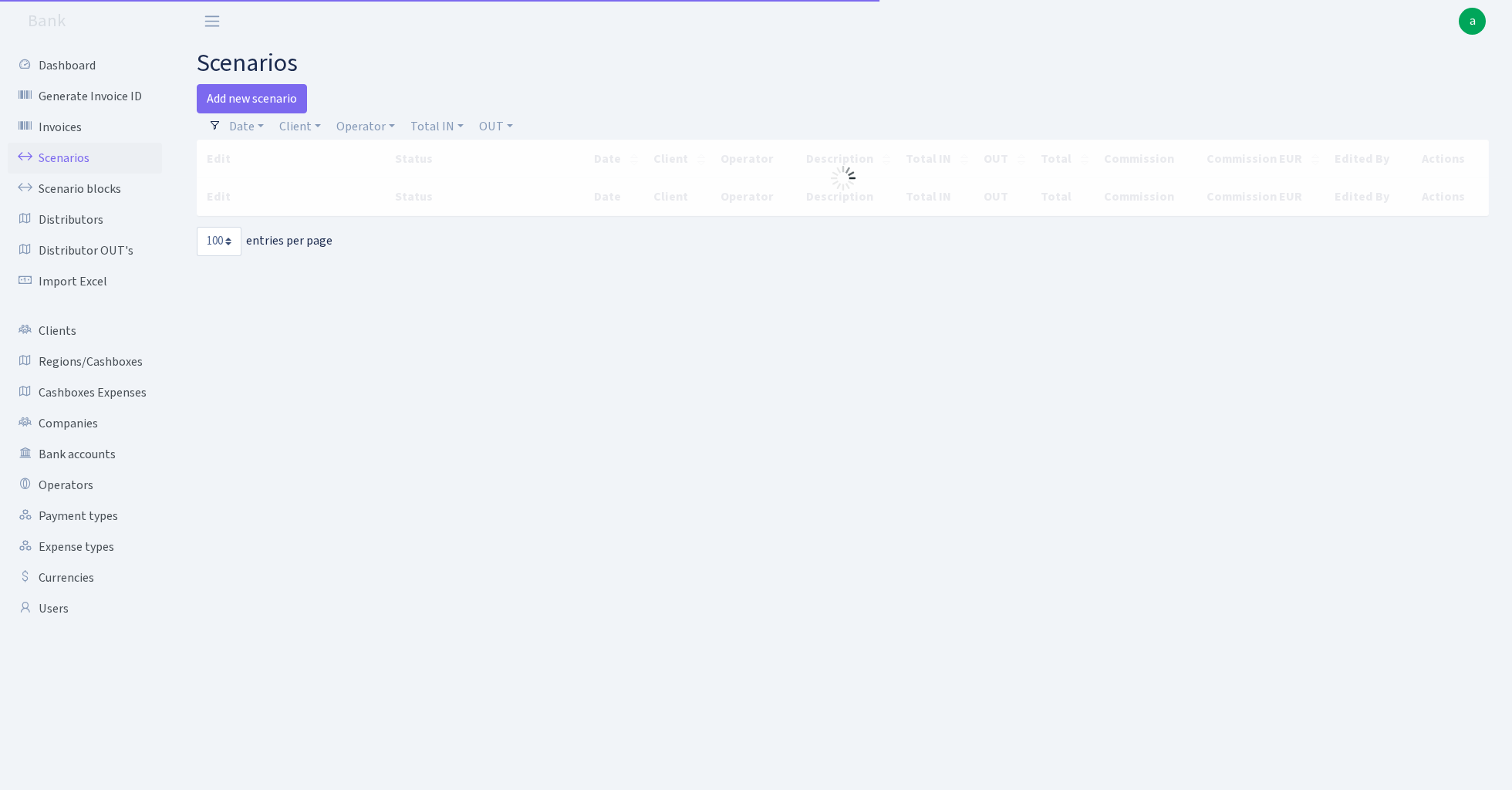
select select "100"
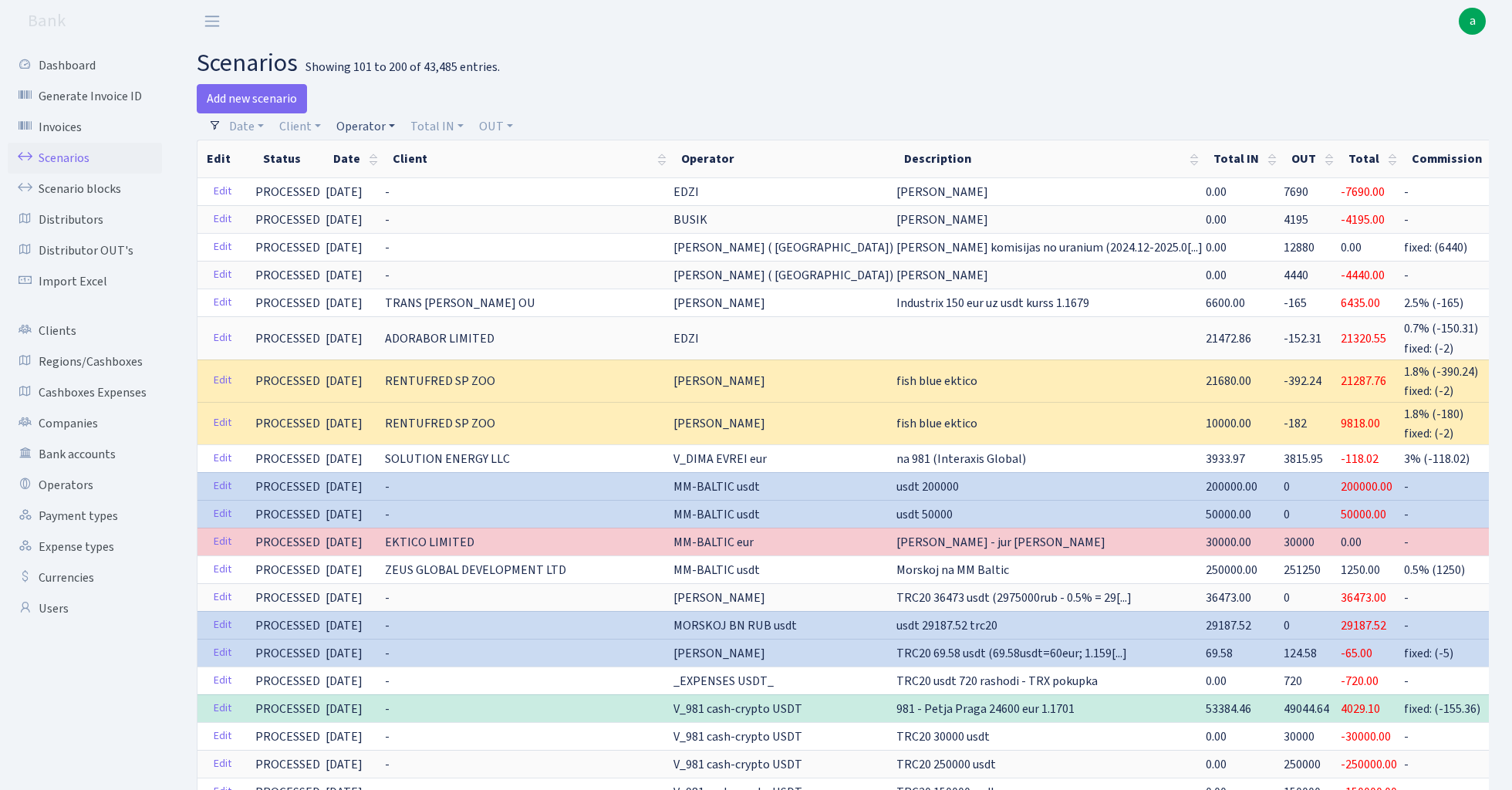
click at [366, 124] on link "Operator" at bounding box center [366, 127] width 71 height 27
click at [374, 184] on input "search" at bounding box center [391, 181] width 114 height 24
type input "eri"
click at [407, 210] on li "[PERSON_NAME] (erast)" at bounding box center [391, 219] width 117 height 44
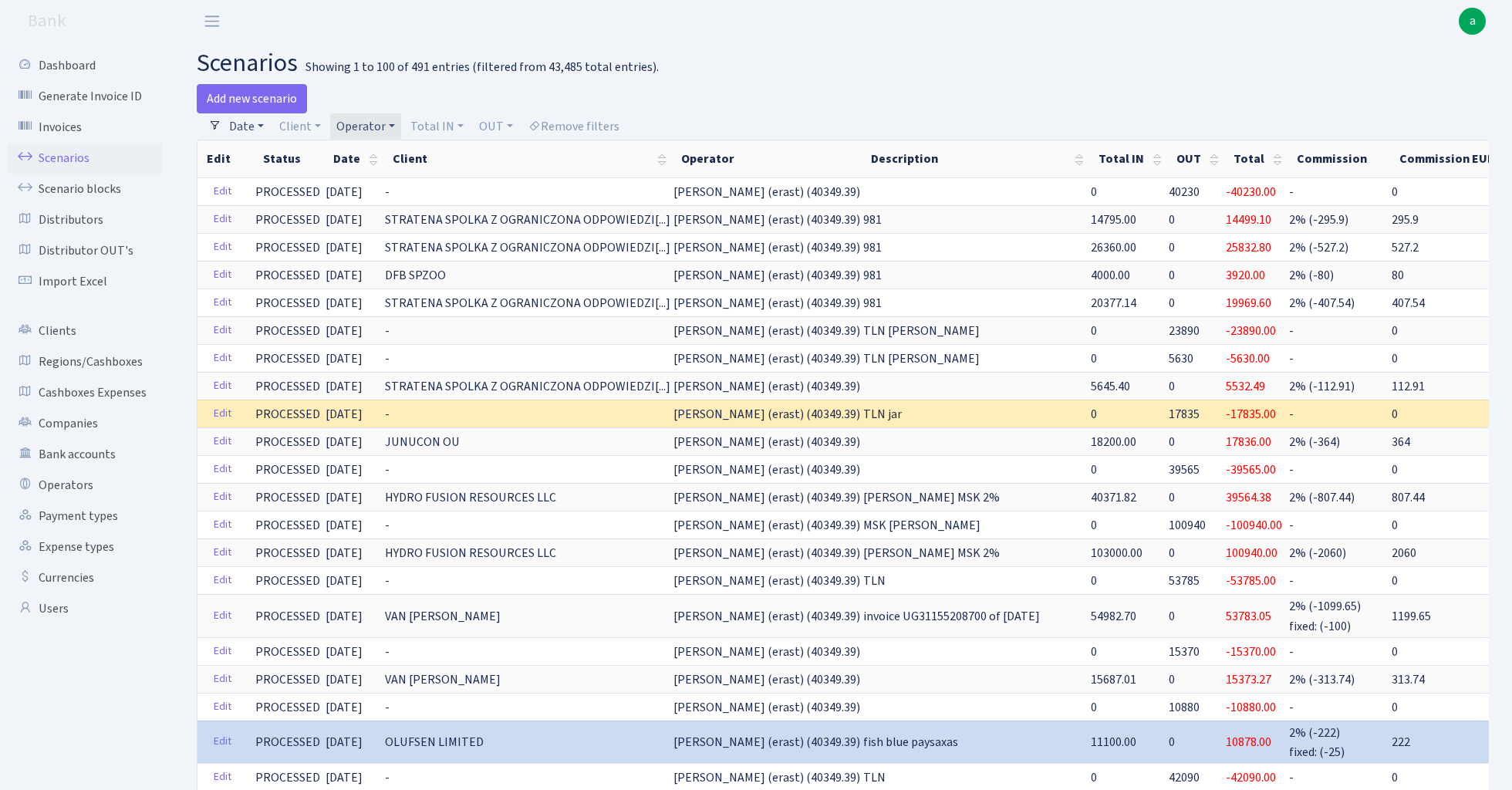
click at [251, 118] on link "Date" at bounding box center [246, 127] width 47 height 27
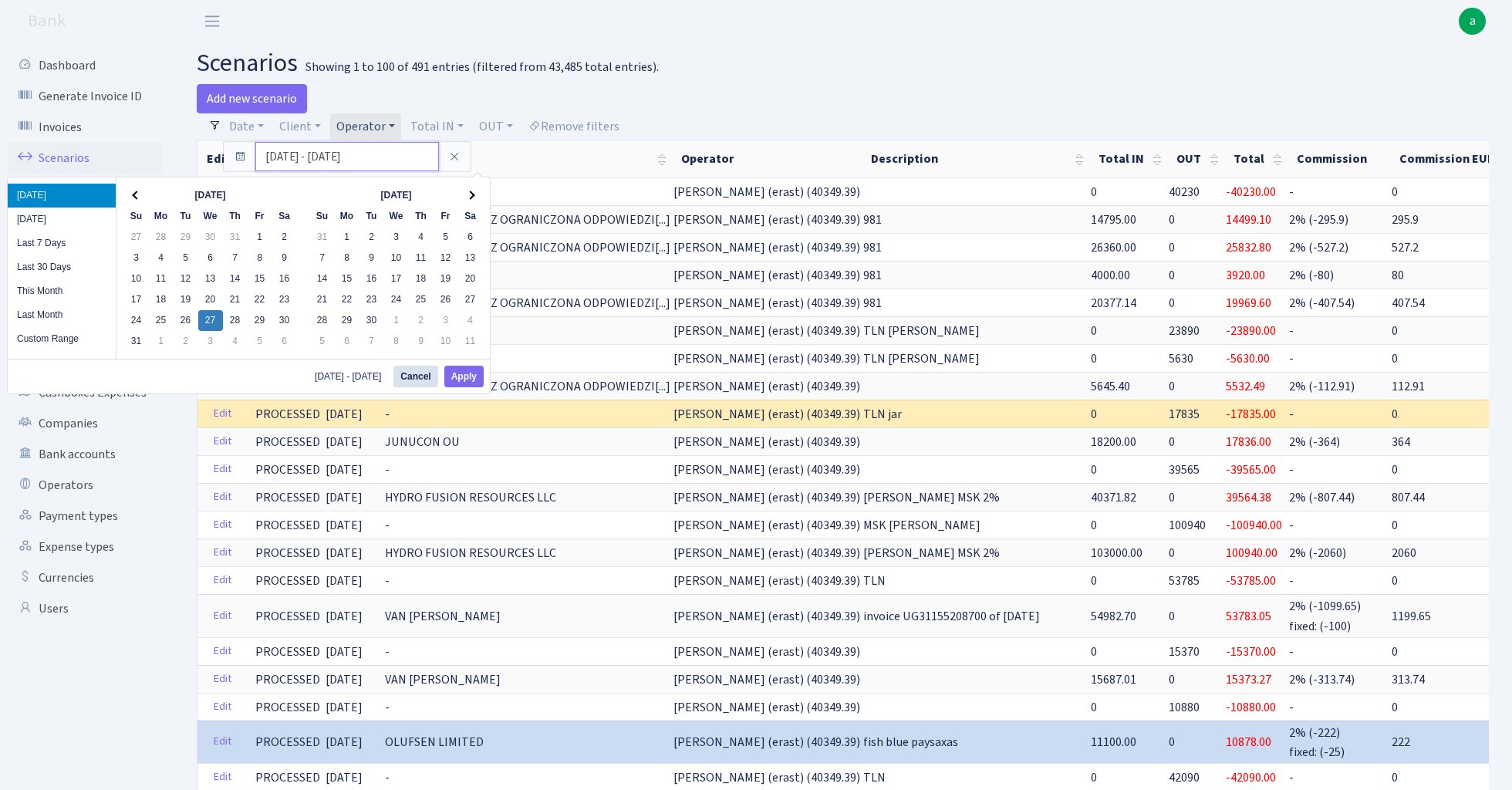
click at [301, 155] on input "27.08.2025 - 27.08.2025" at bounding box center [348, 156] width 184 height 29
click at [276, 157] on input "27.08.2025 - 27.08.2025" at bounding box center [348, 156] width 184 height 29
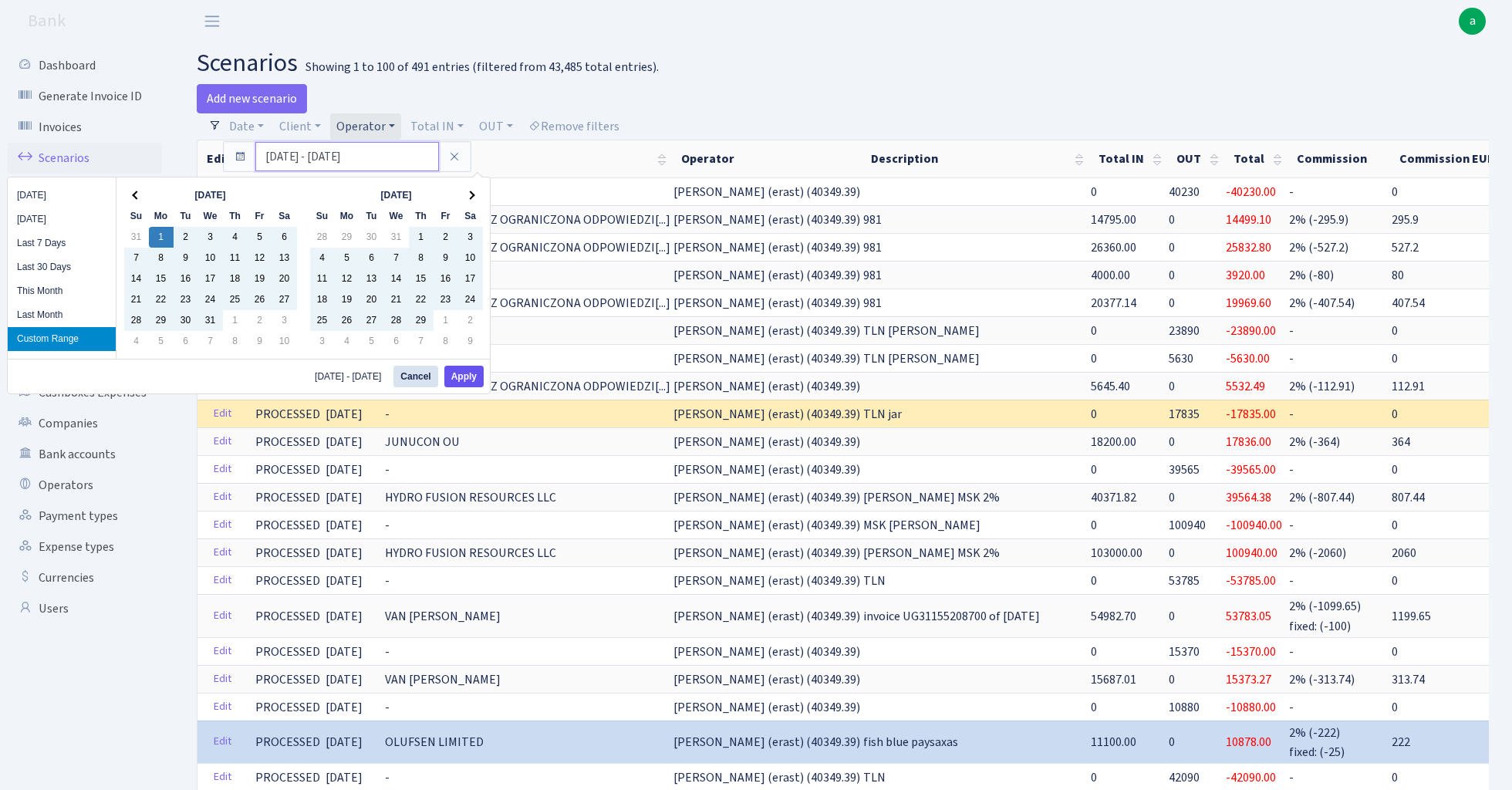
type input "[DATE] - [DATE]"
click at [470, 376] on button "Apply" at bounding box center [464, 376] width 40 height 22
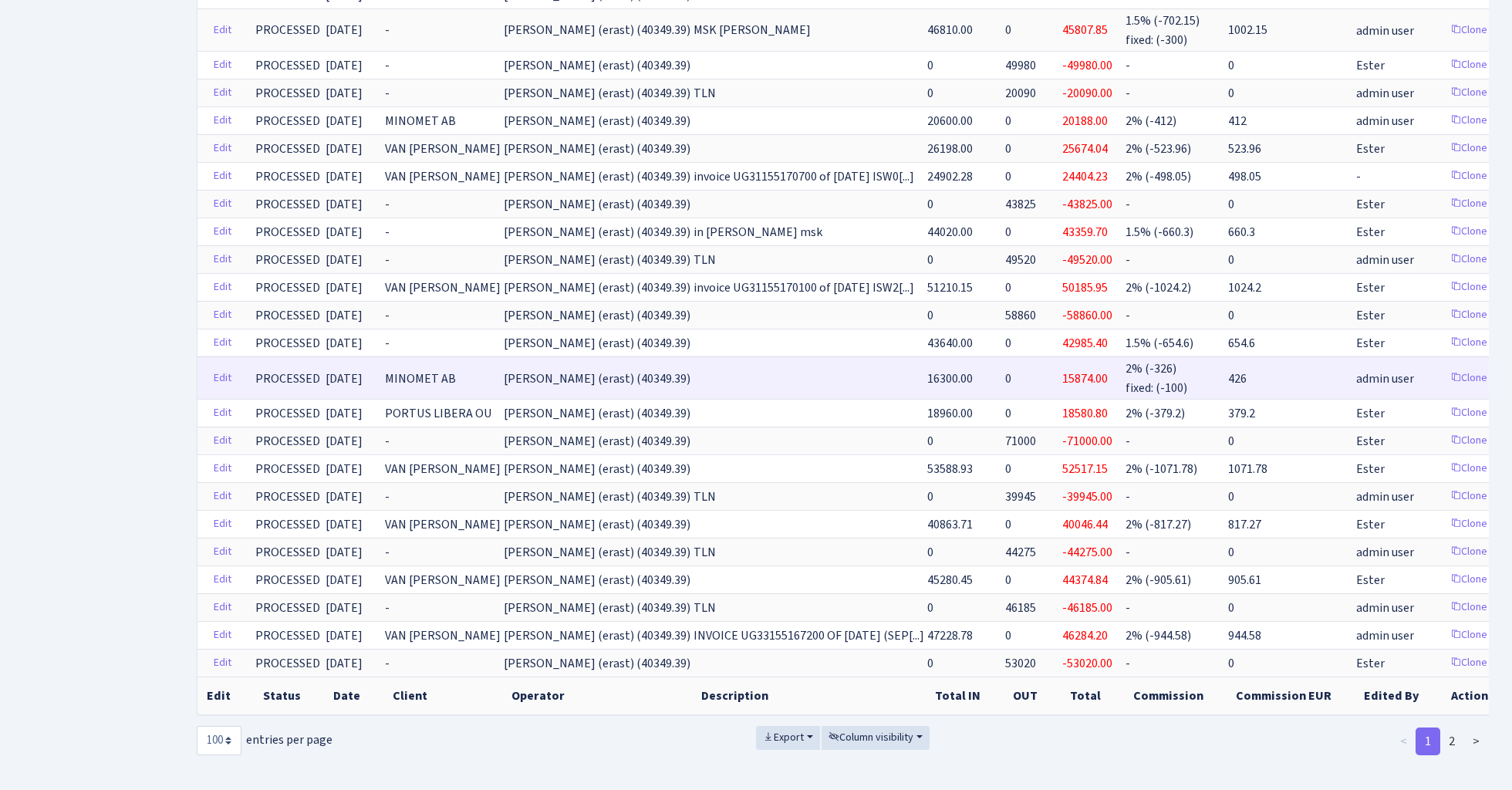
scroll to position [2411, 0]
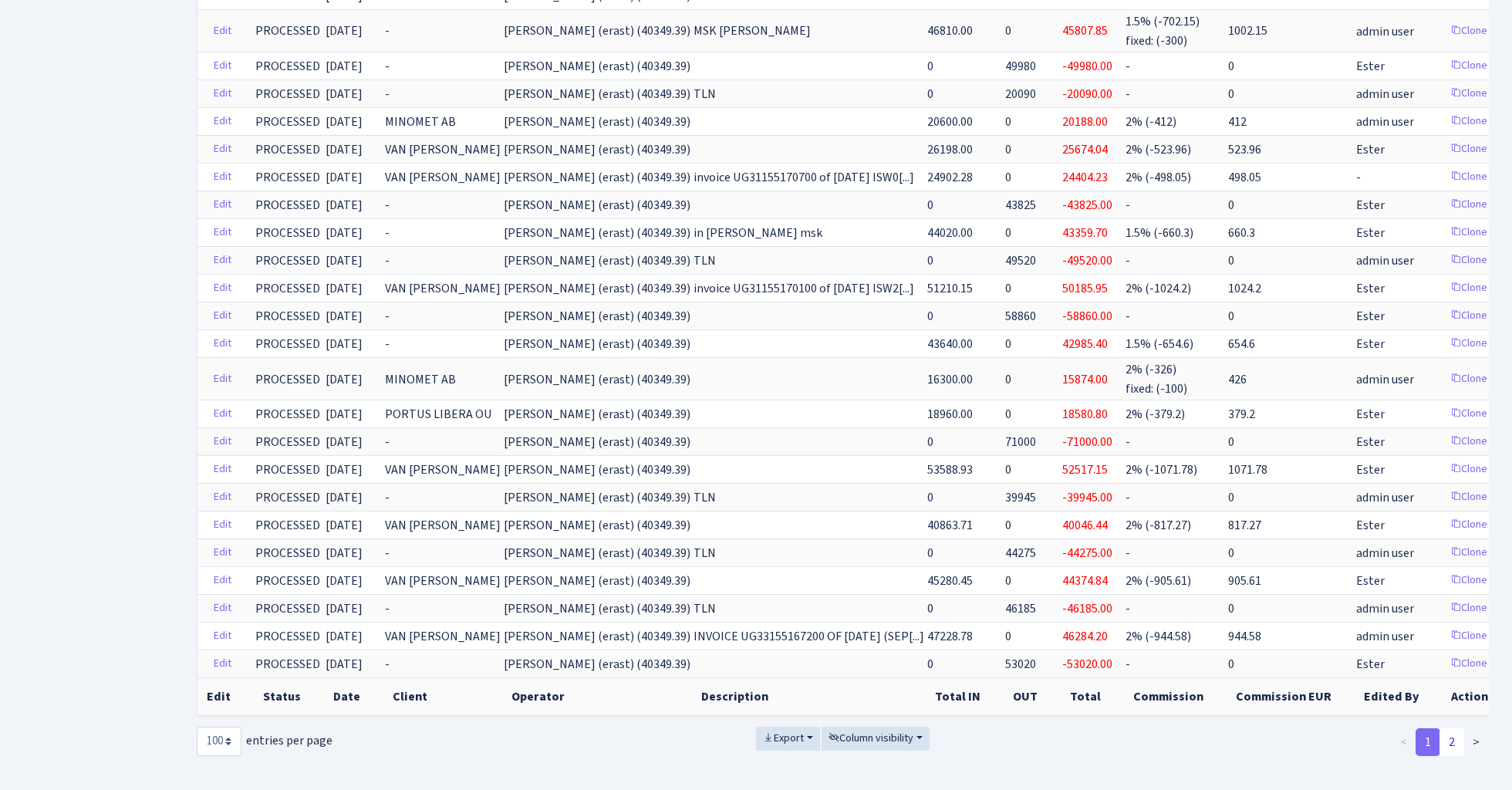
click at [1456, 728] on link "2" at bounding box center [1452, 742] width 25 height 27
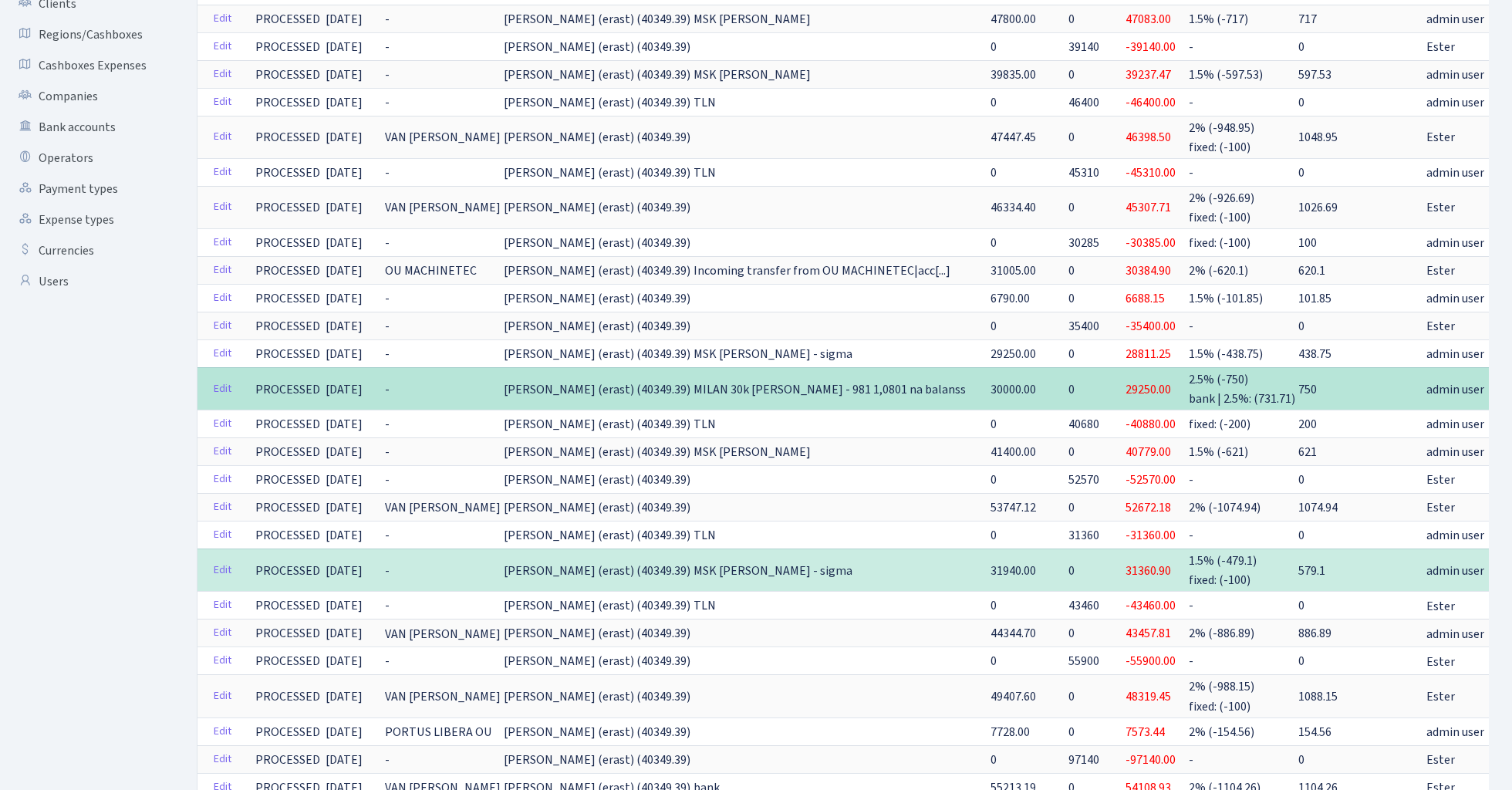
scroll to position [322, 0]
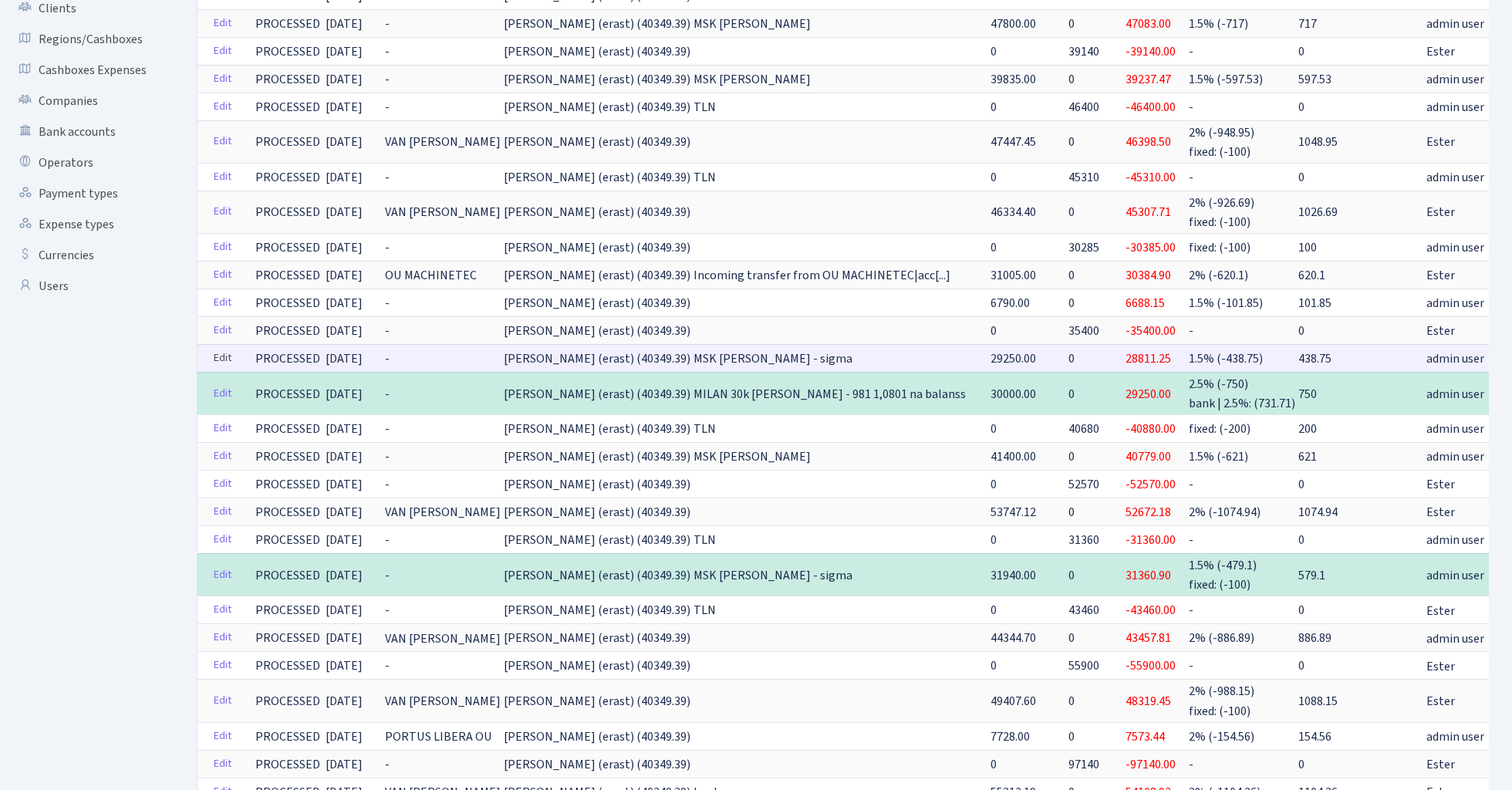
click at [224, 353] on link "Edit" at bounding box center [222, 358] width 31 height 24
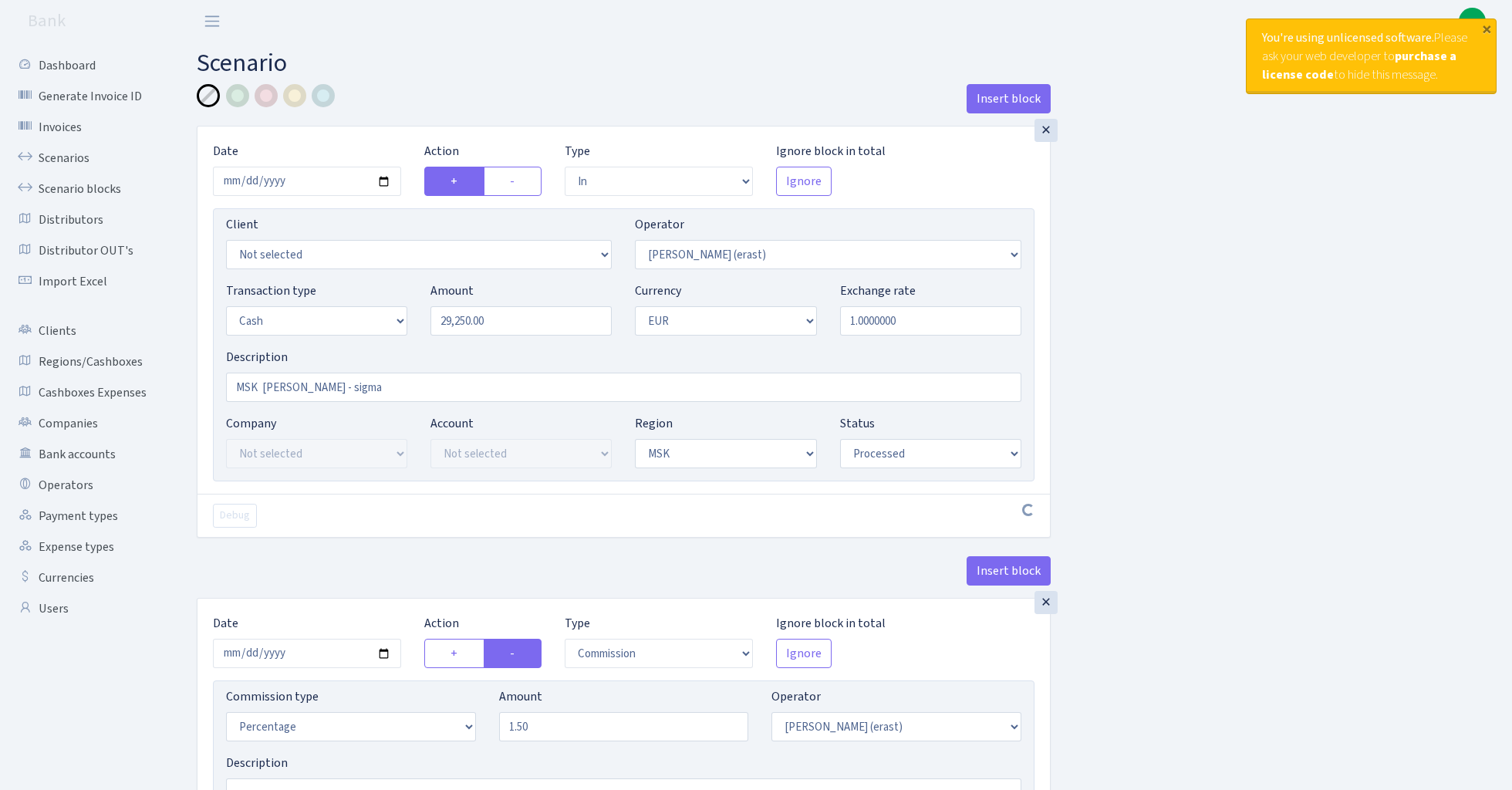
select select "in"
select select "155"
select select "1"
select select "3"
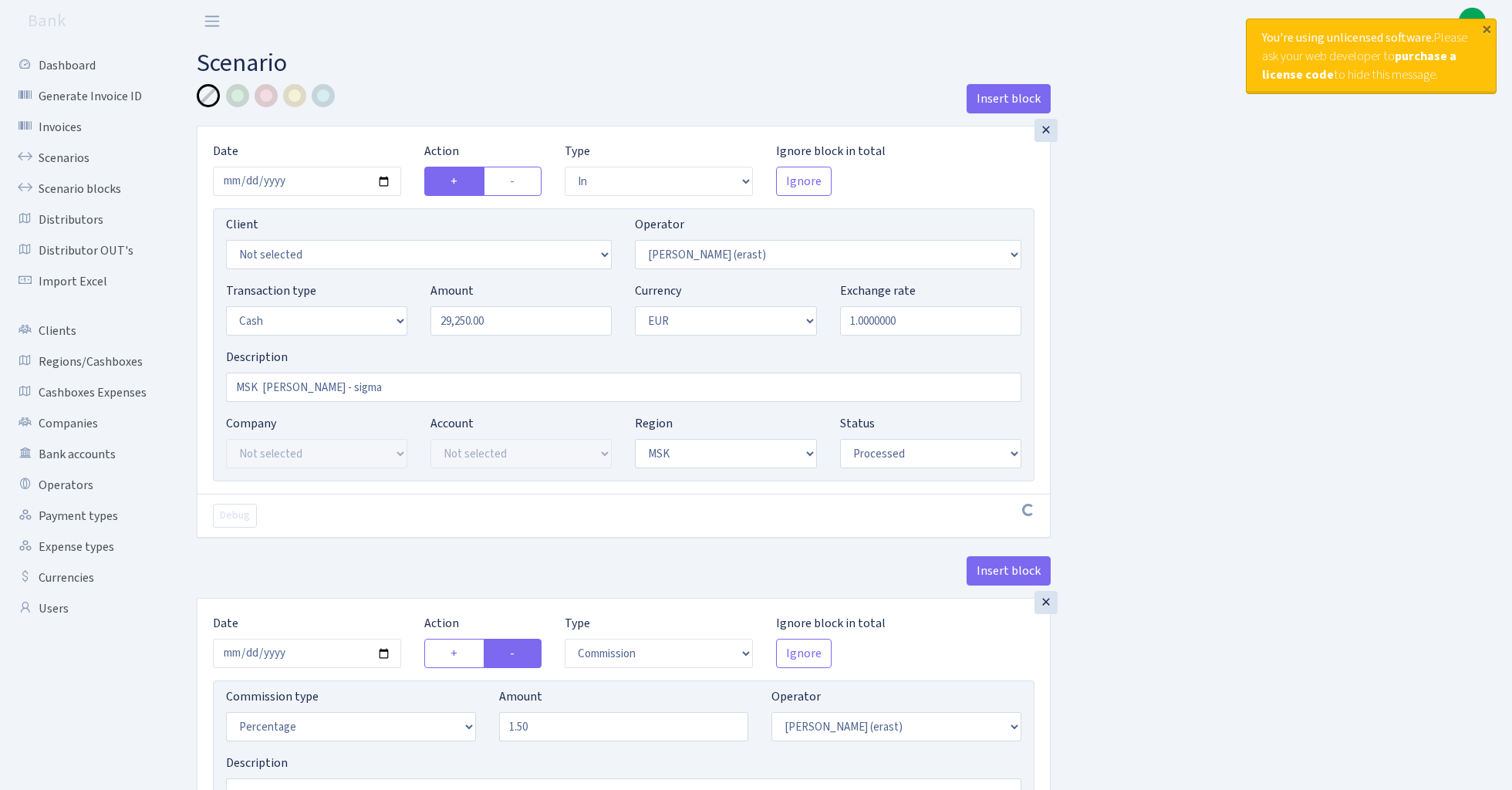
select select "processed"
select select "commission"
select select "155"
select select "processed"
select select "out"
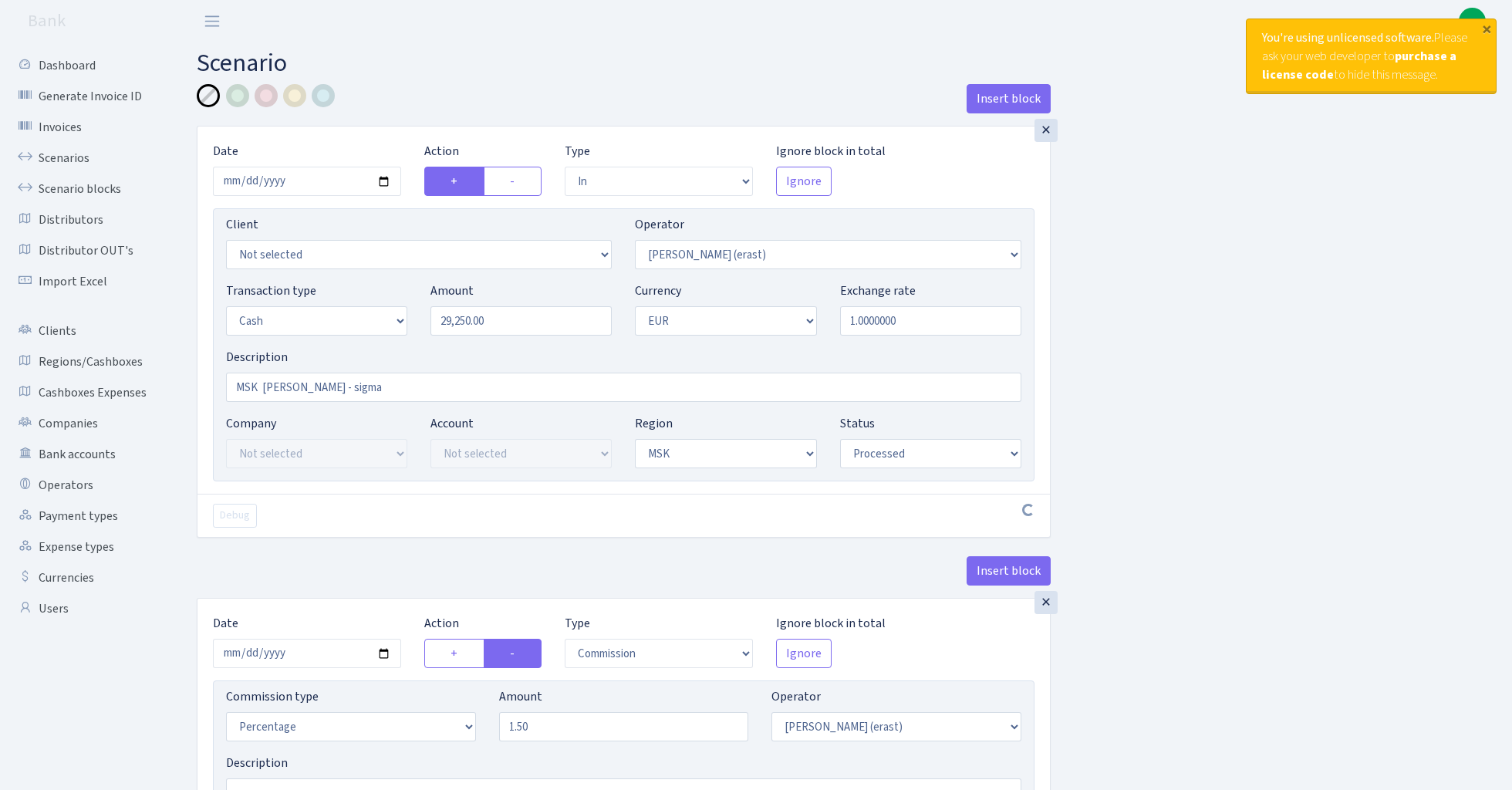
select select "370"
select select "1"
select select "3"
select select "processed"
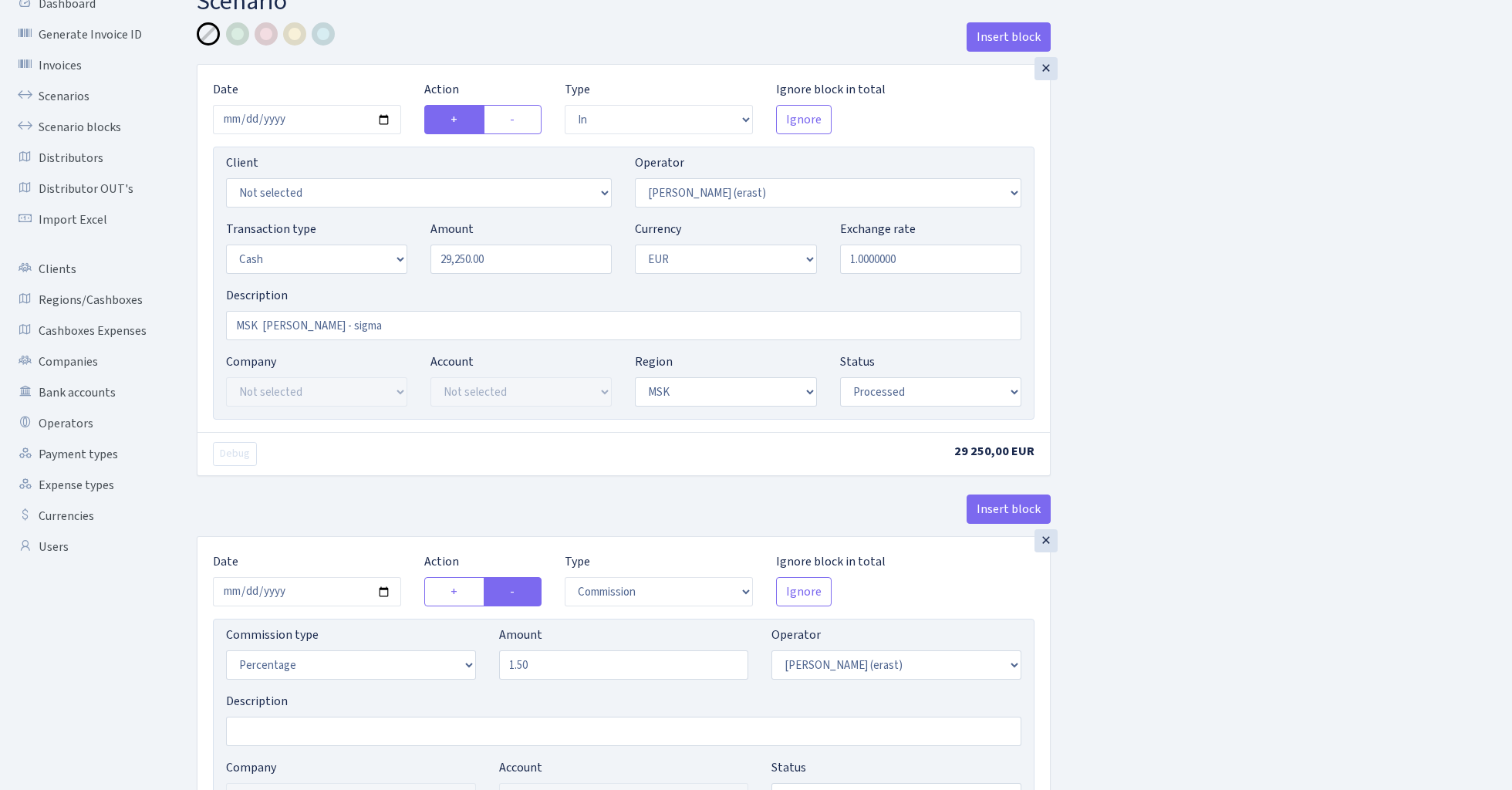
scroll to position [64, 0]
click at [265, 31] on div at bounding box center [266, 30] width 23 height 23
select select "never"
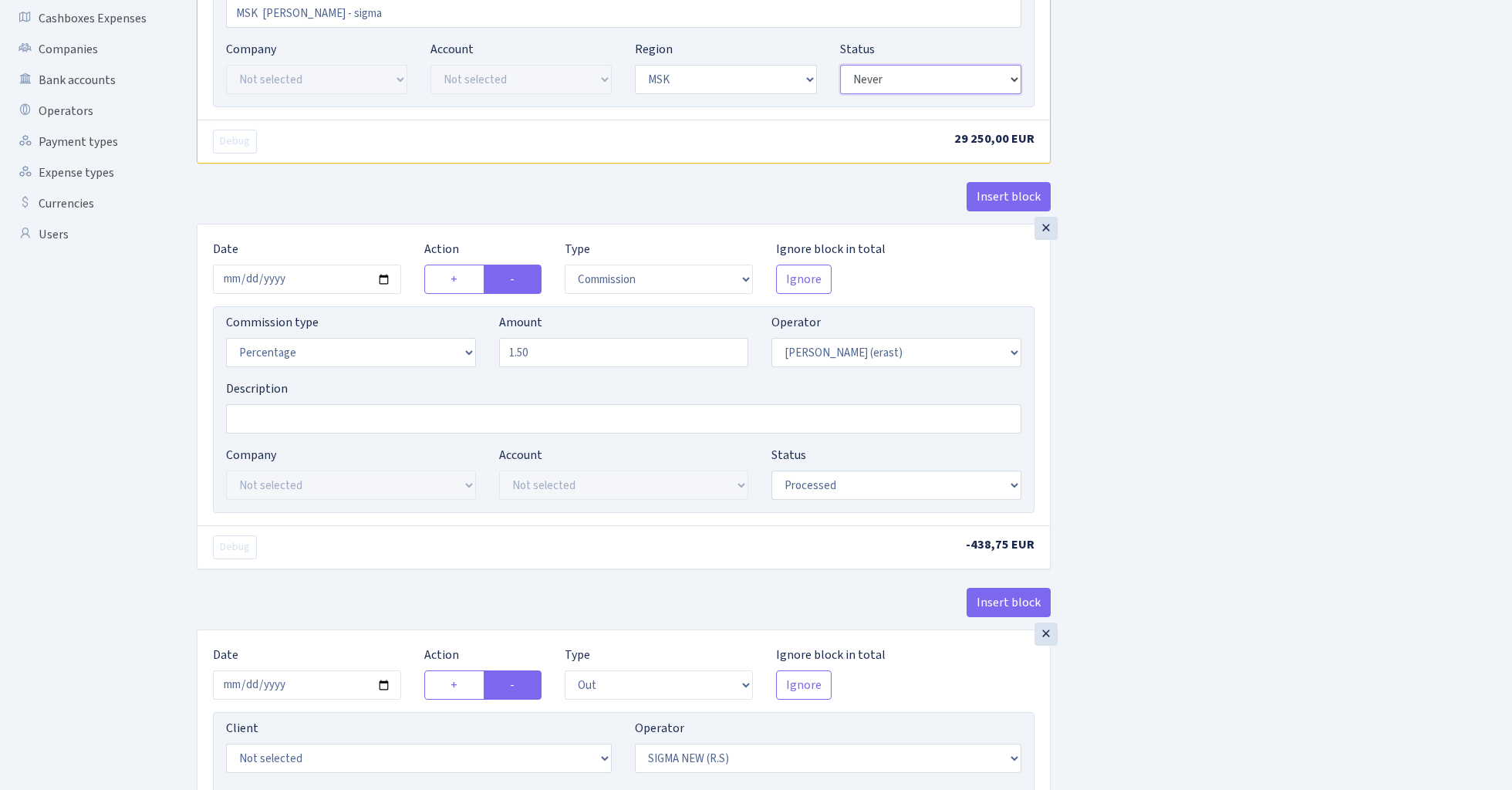
scroll to position [449, 0]
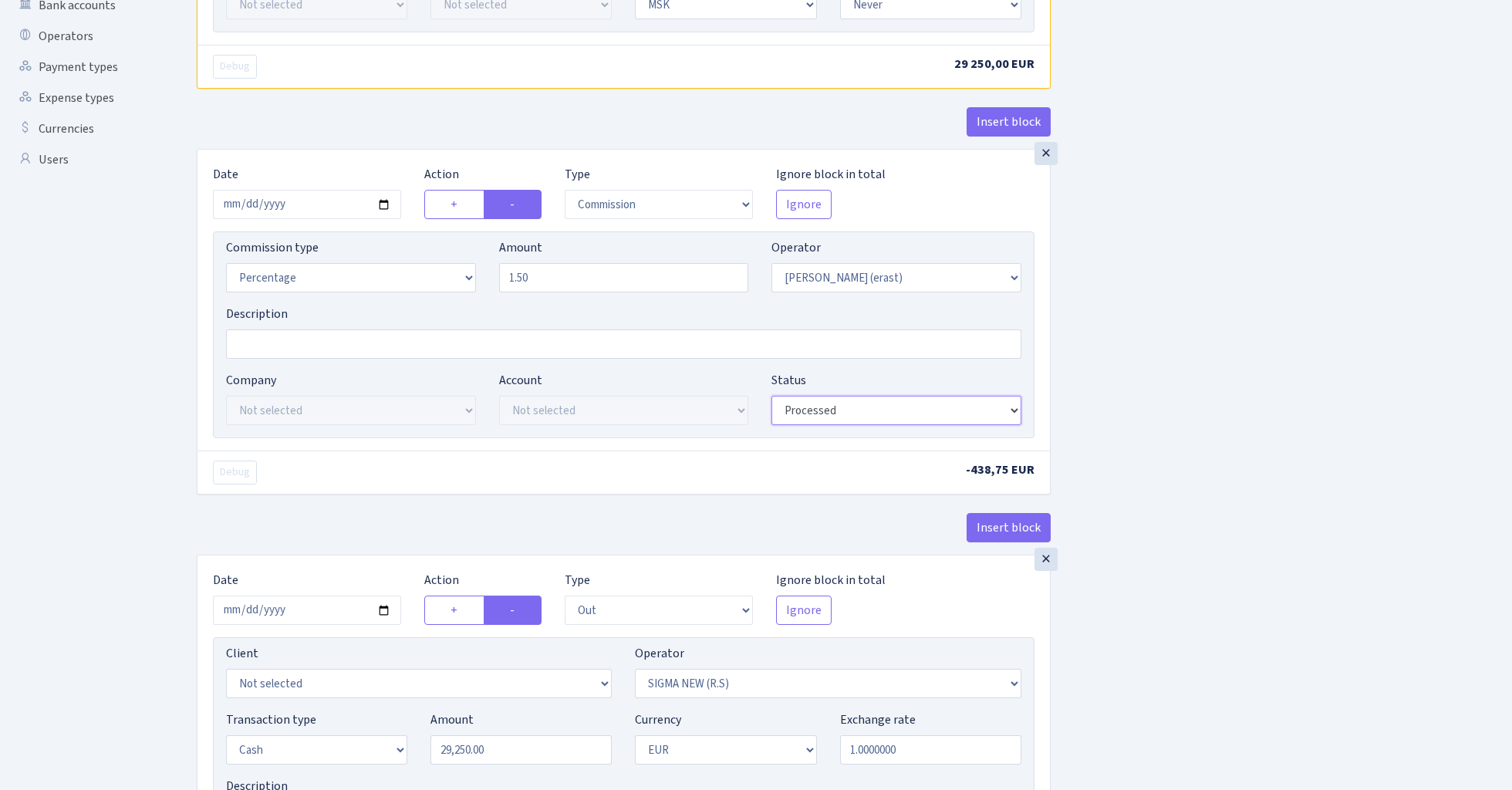
select select "never"
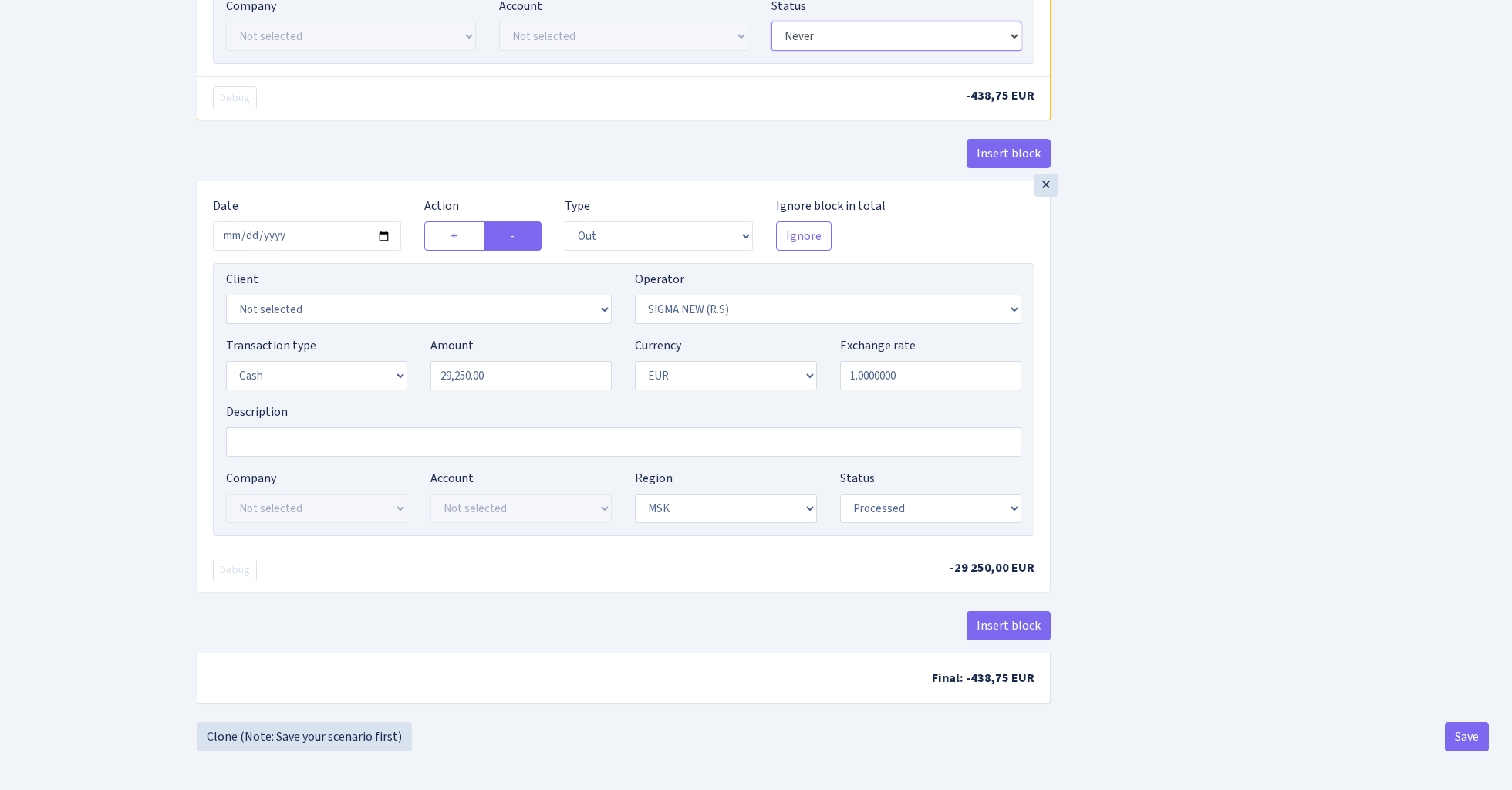
scroll to position [830, 0]
select select "never"
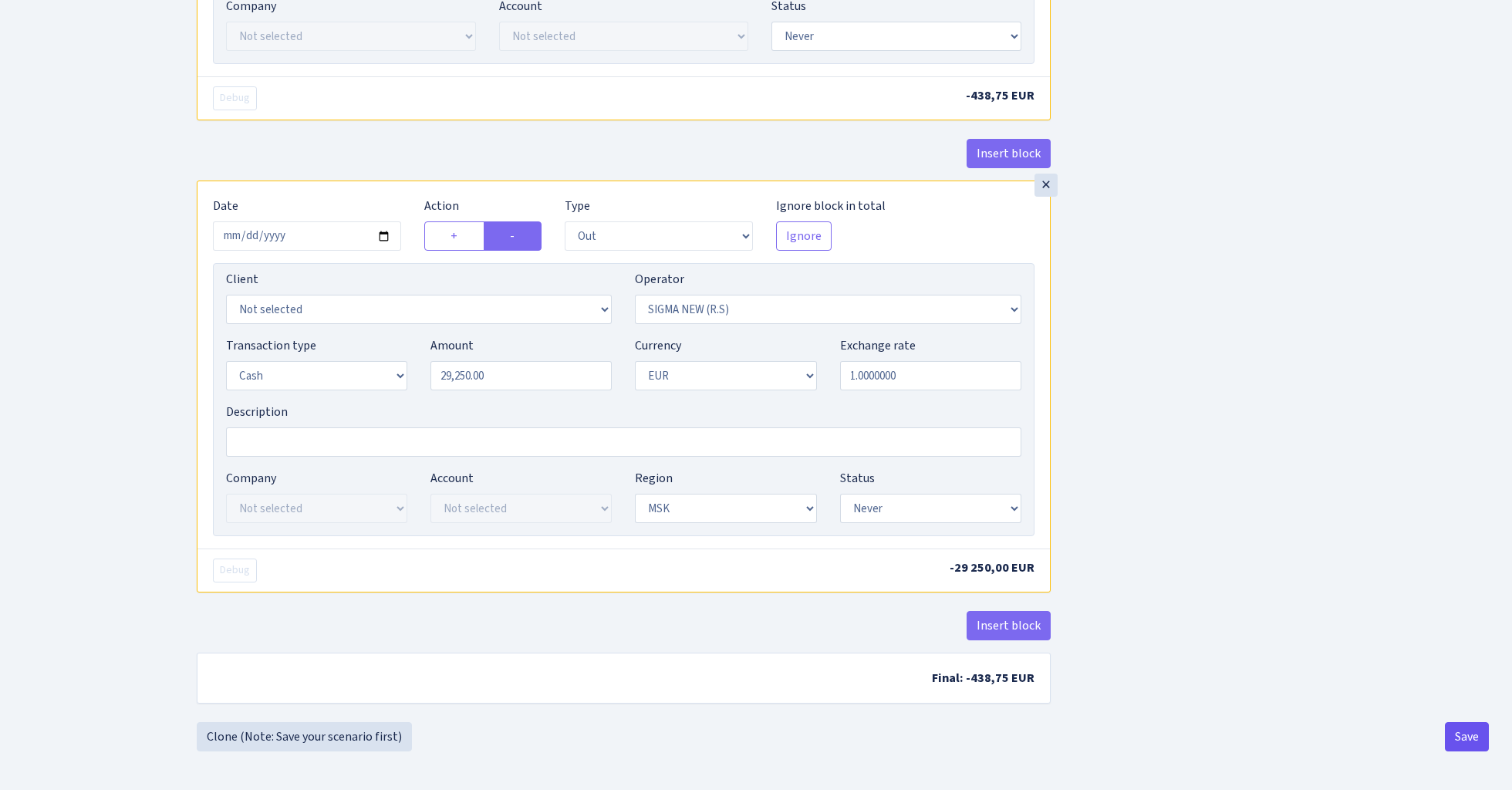
click at [1466, 742] on button "Save" at bounding box center [1467, 736] width 44 height 29
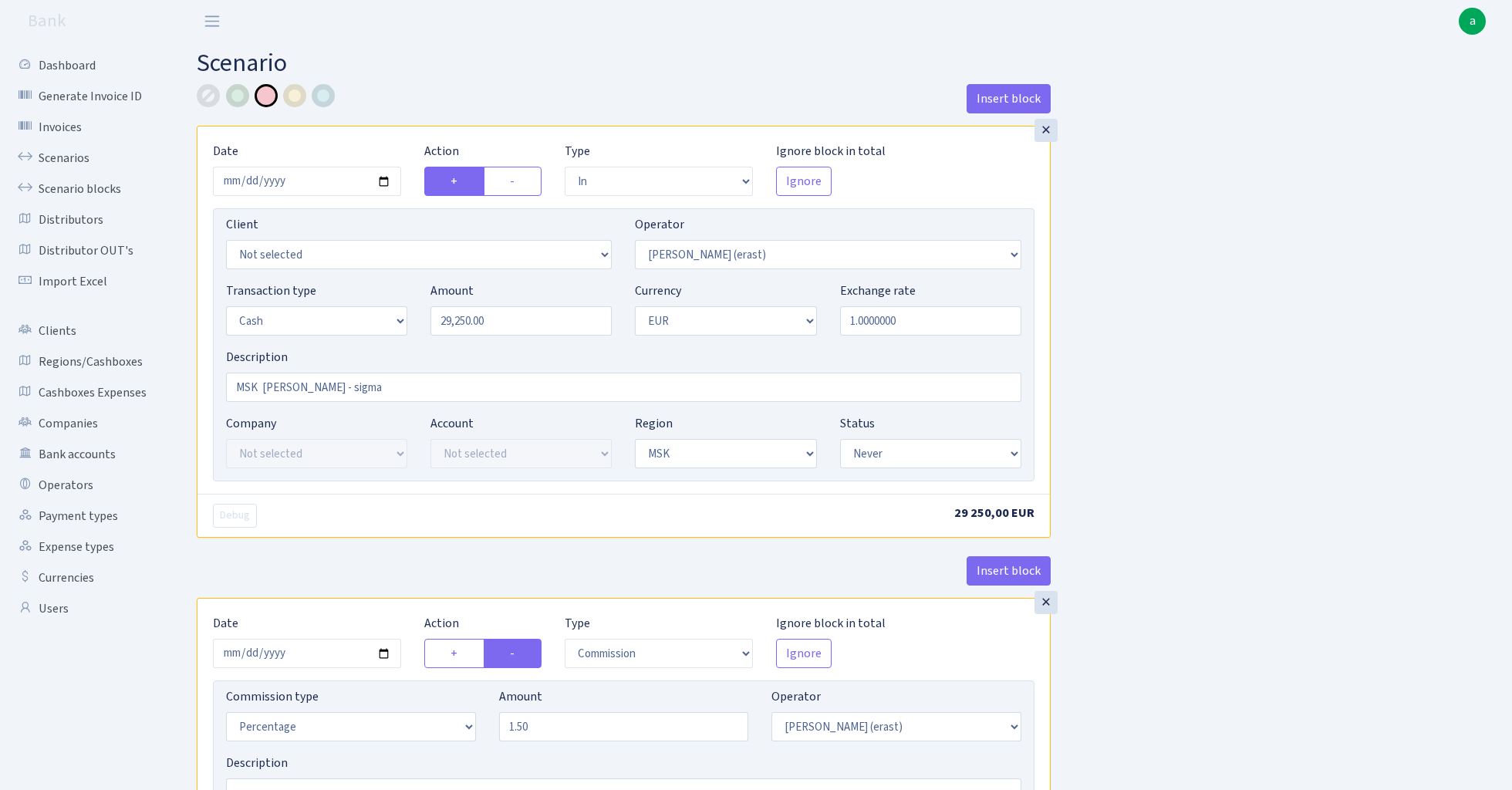
select select "in"
select select "155"
select select "1"
select select "3"
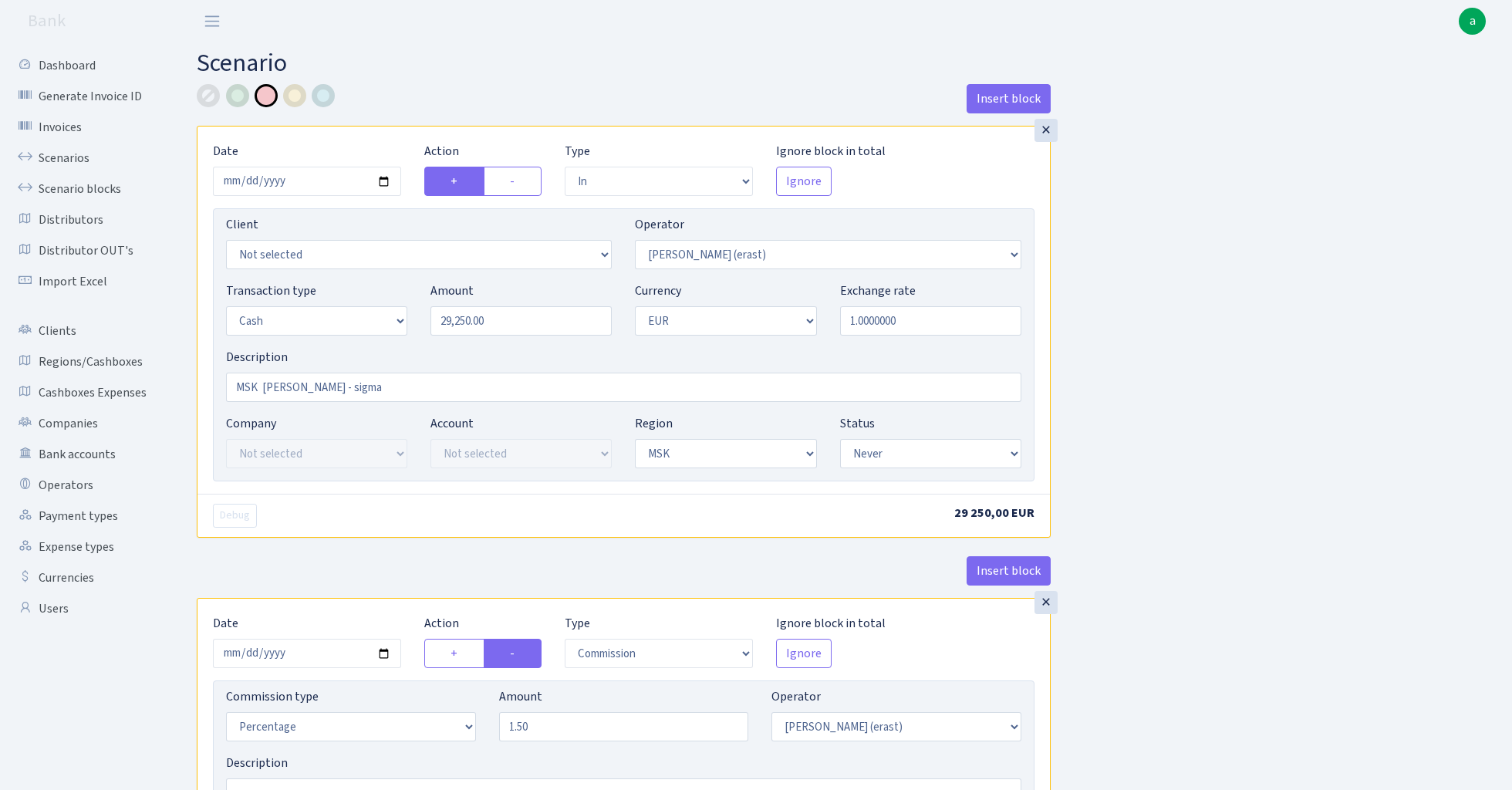
select select "never"
select select "commission"
select select "155"
select select "never"
select select "out"
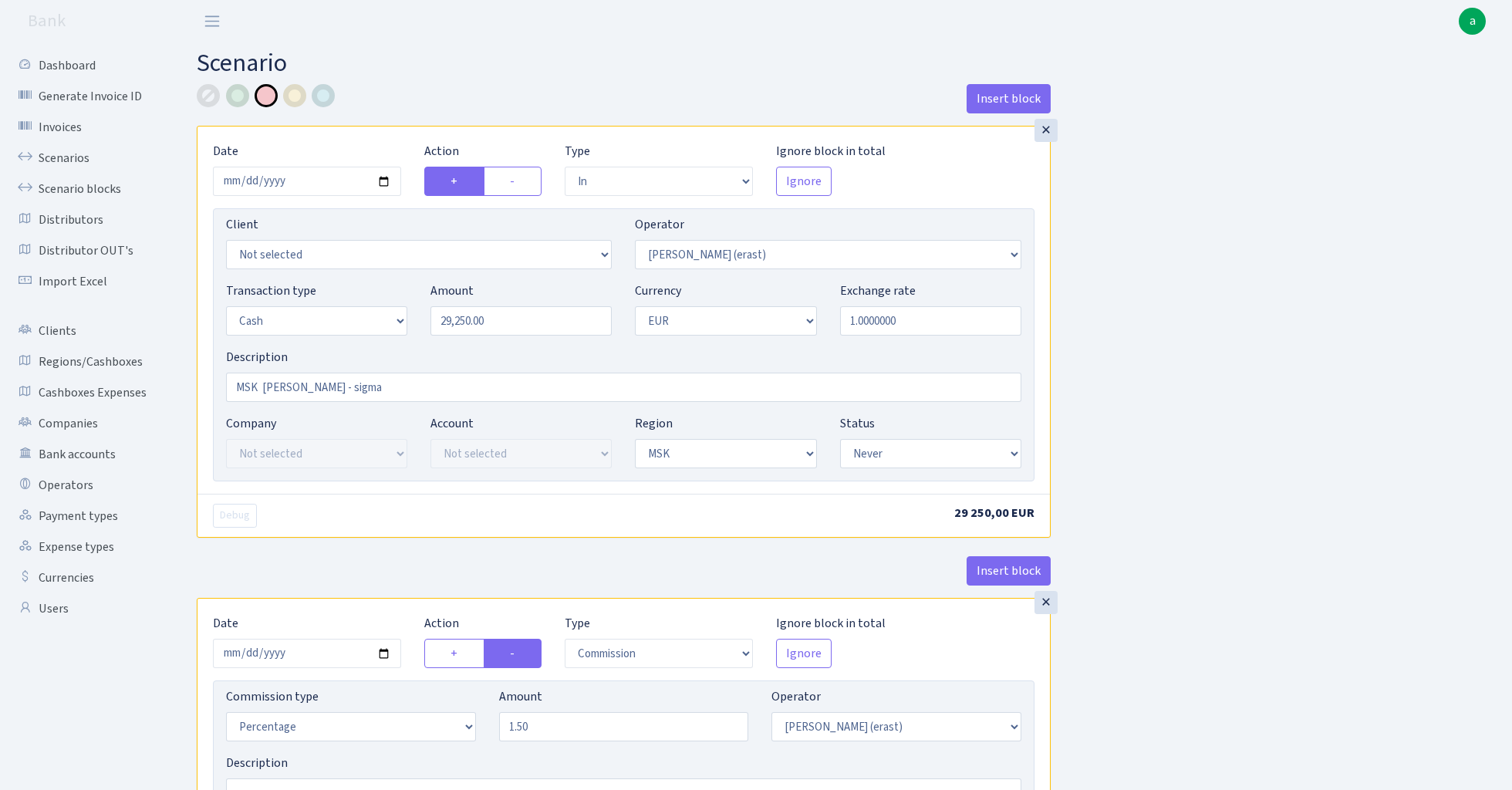
select select "370"
select select "1"
select select "3"
select select "never"
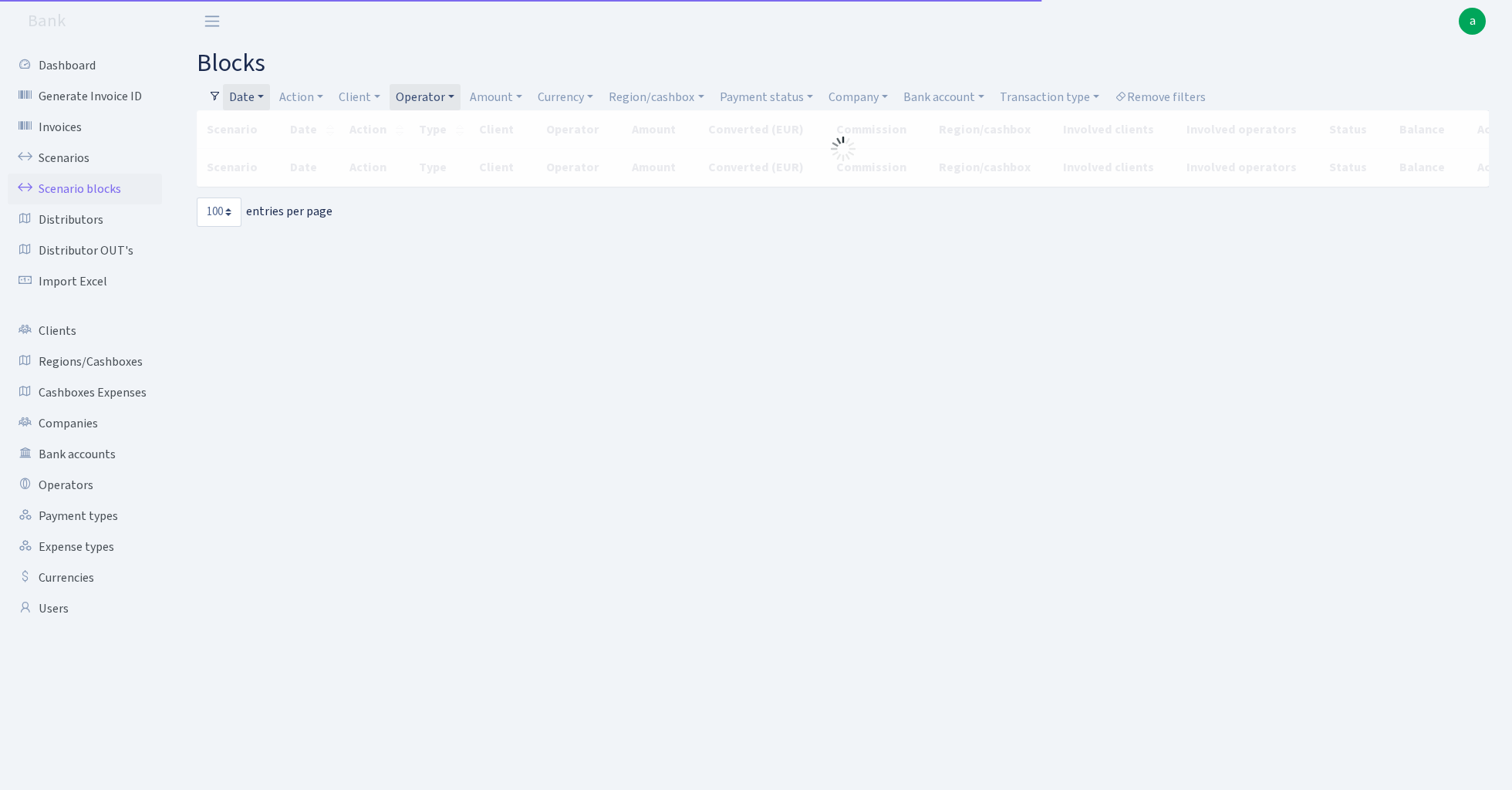
select select "100"
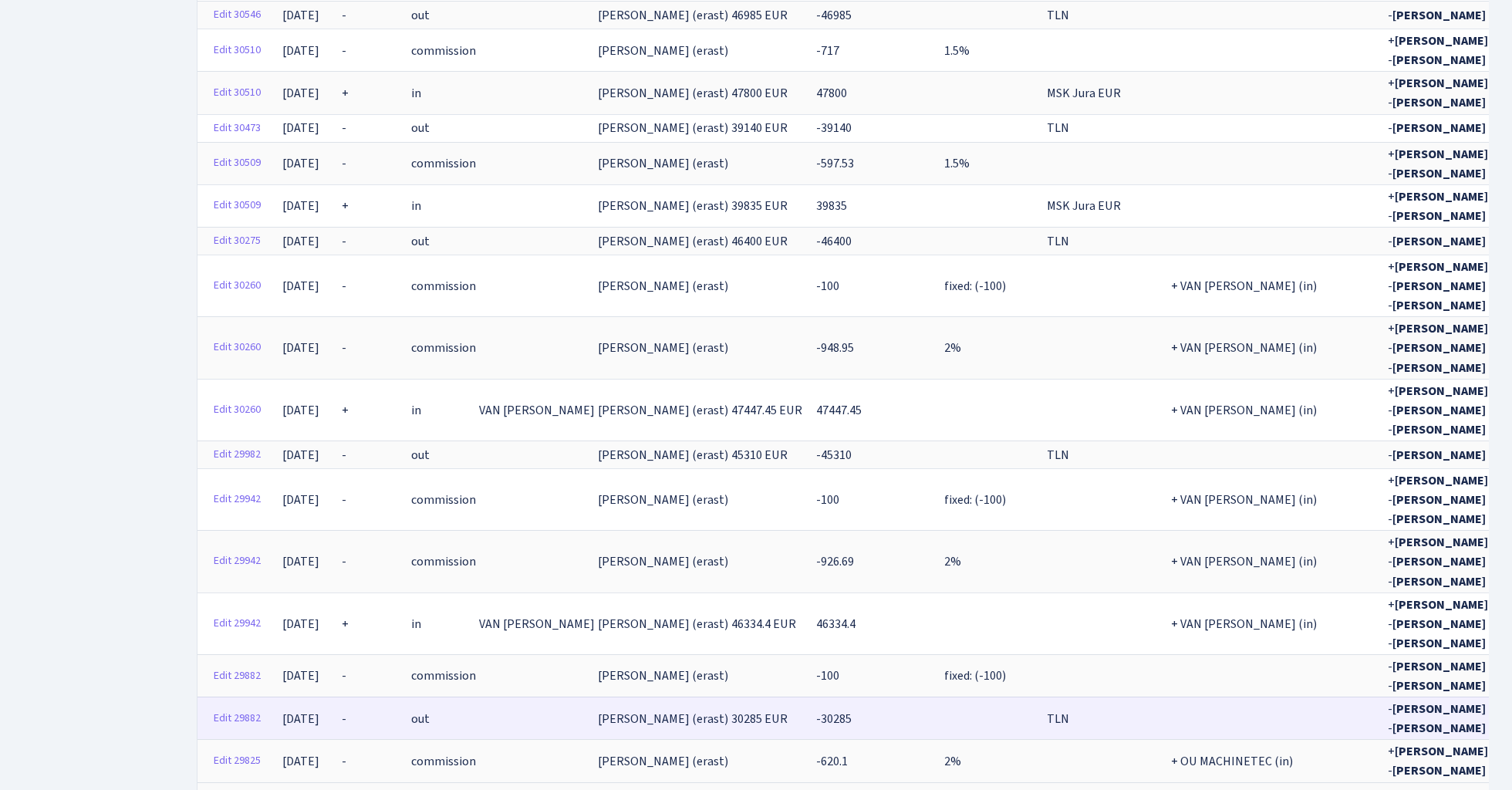
scroll to position [4160, 0]
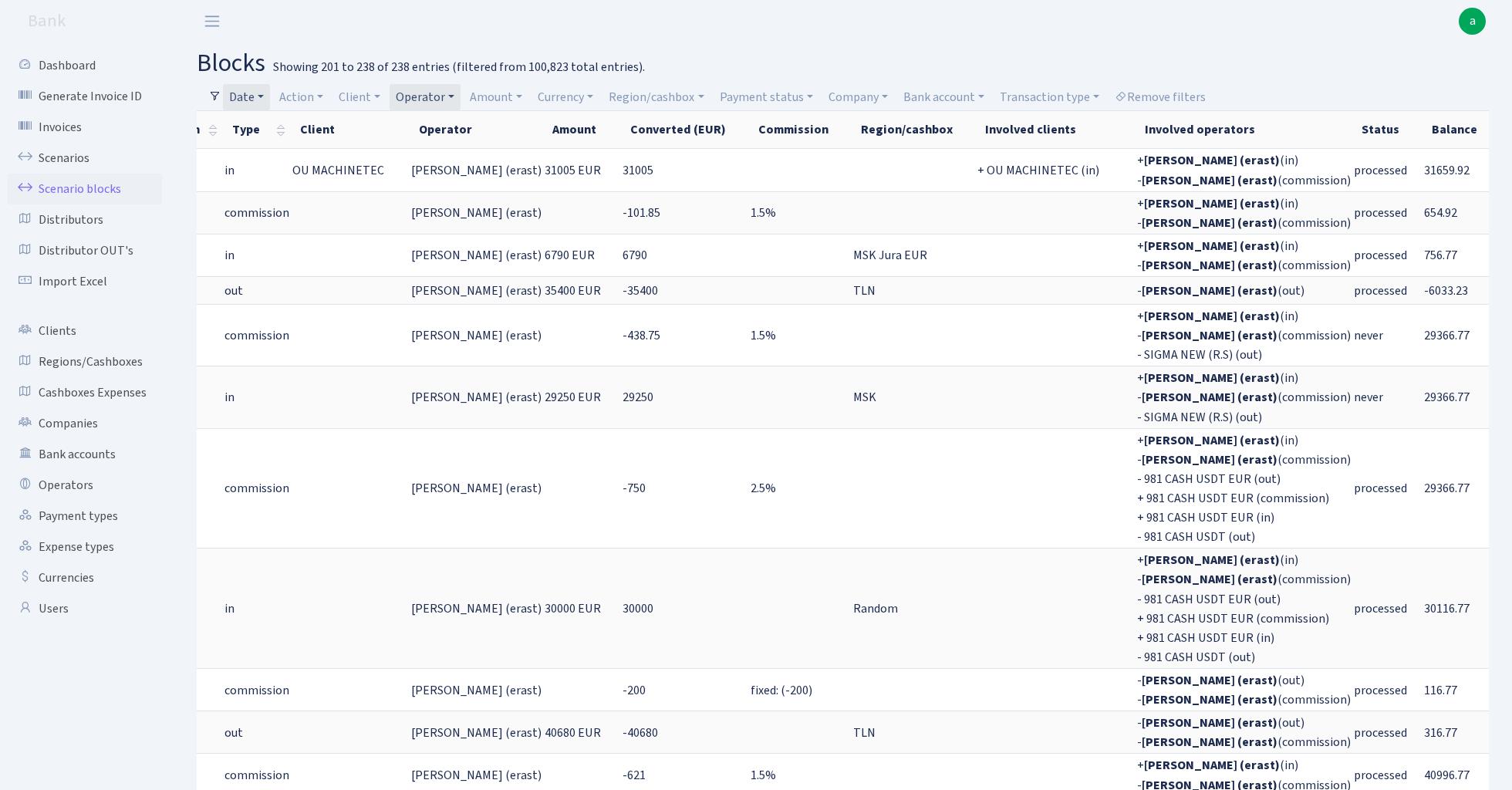
scroll to position [0, 0]
click at [769, 96] on link "Payment status" at bounding box center [766, 98] width 106 height 27
click at [796, 285] on li "processed" at bounding box center [775, 287] width 117 height 27
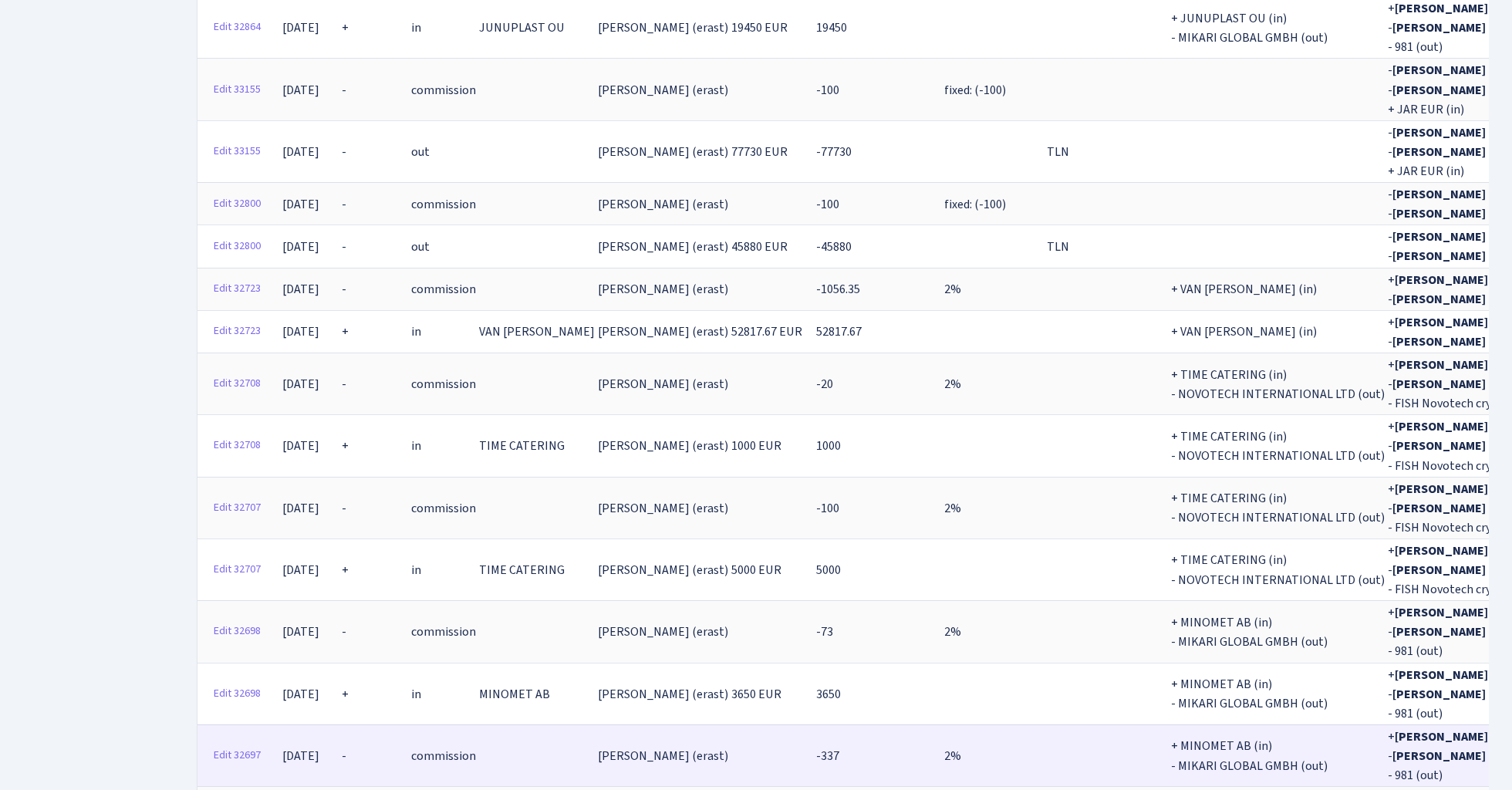
scroll to position [4153, 0]
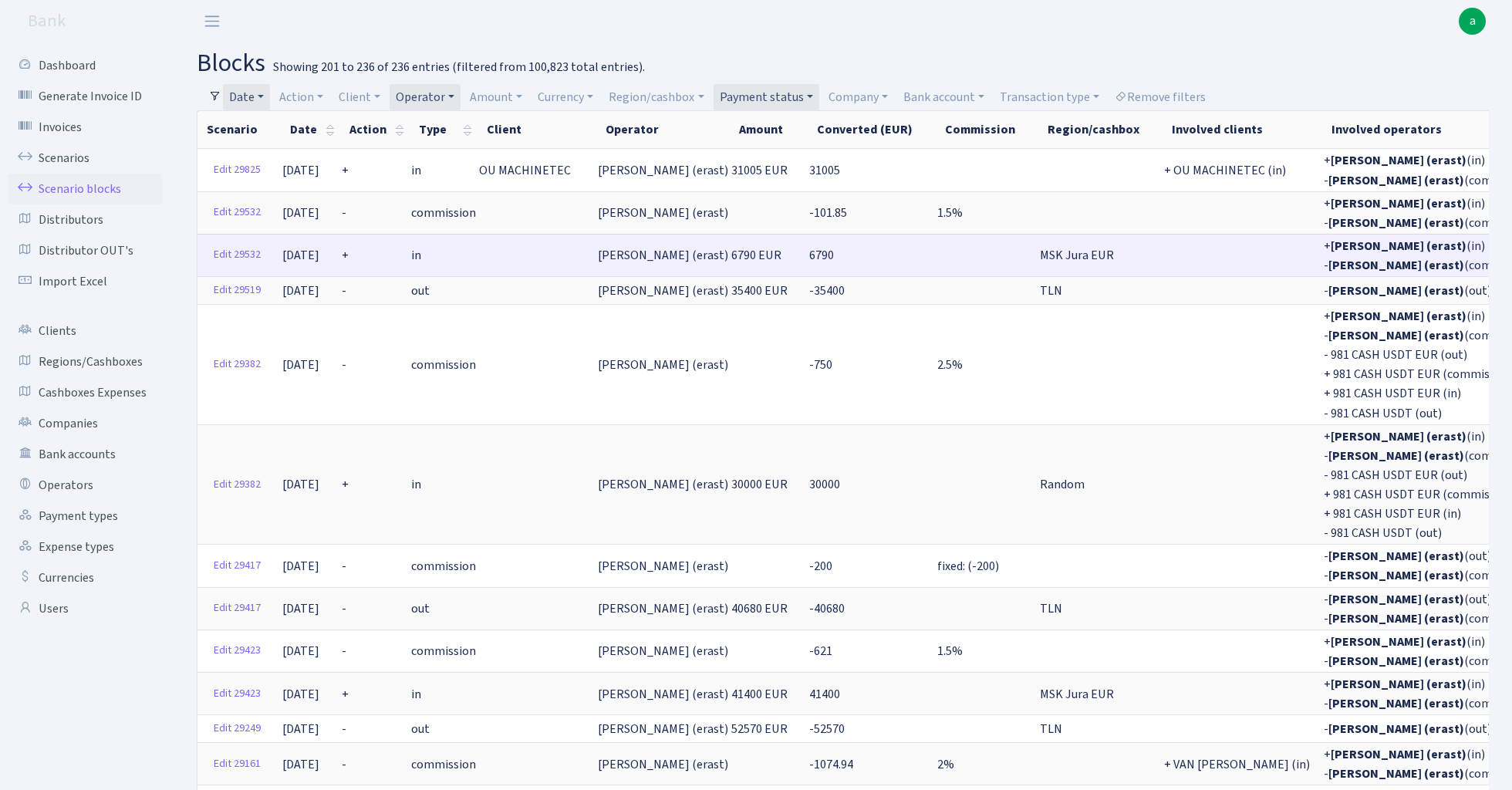
scroll to position [0, 0]
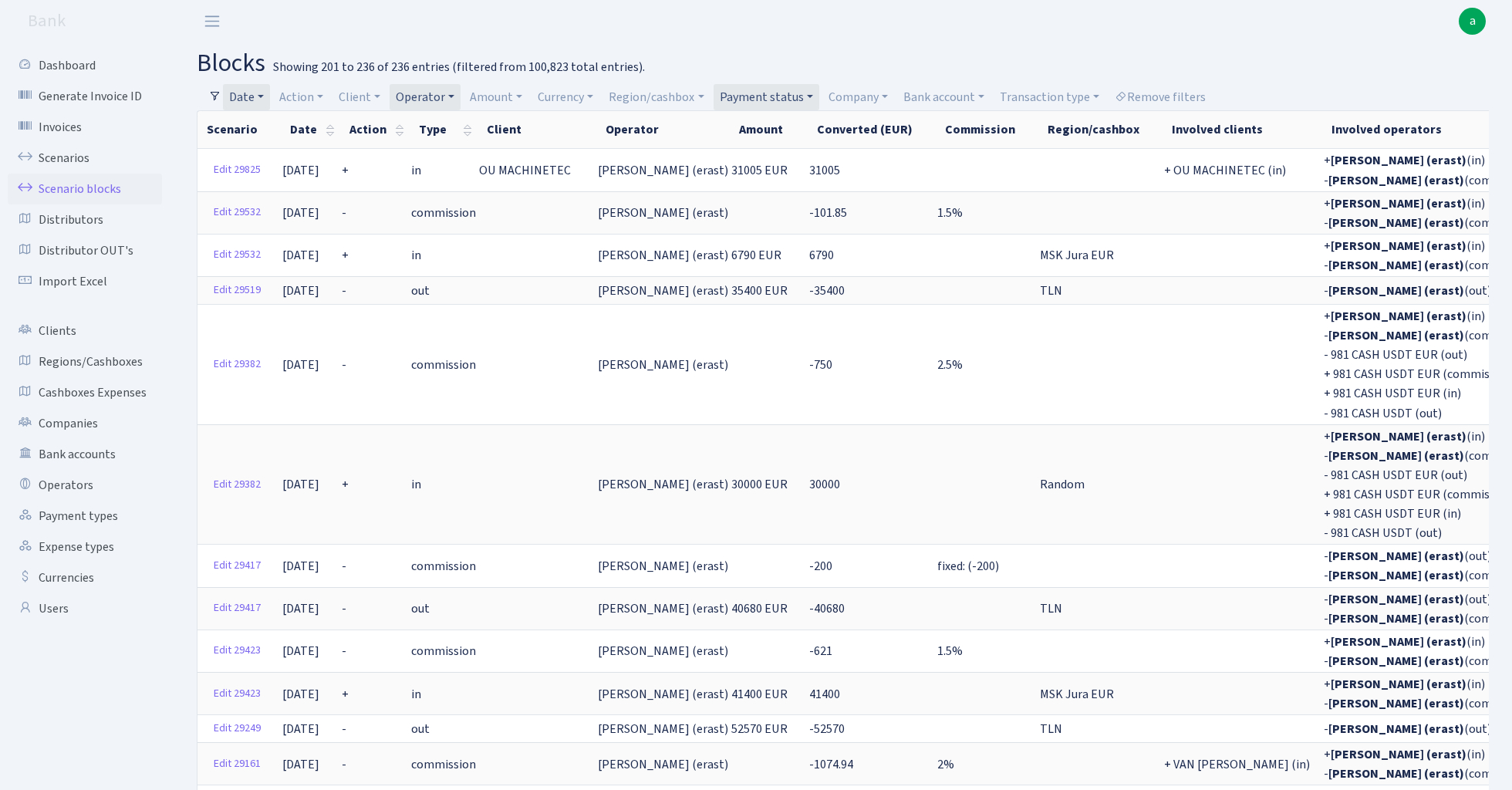
click at [258, 91] on link "Date" at bounding box center [246, 98] width 47 height 27
click at [850, 29] on header "Bank a My Account Logout" at bounding box center [756, 21] width 1512 height 43
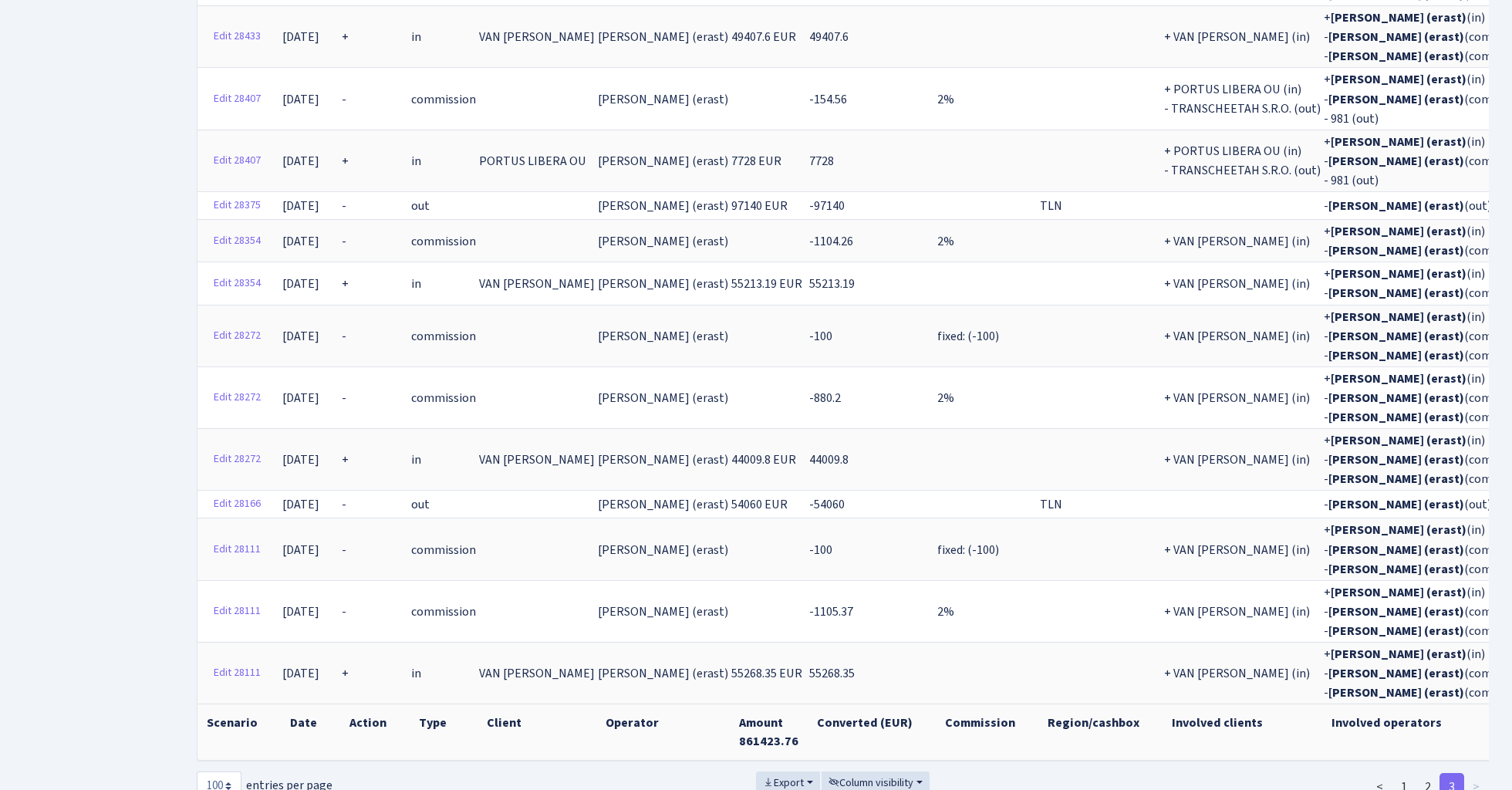
scroll to position [1357, 0]
click at [1426, 774] on link "2" at bounding box center [1428, 787] width 25 height 27
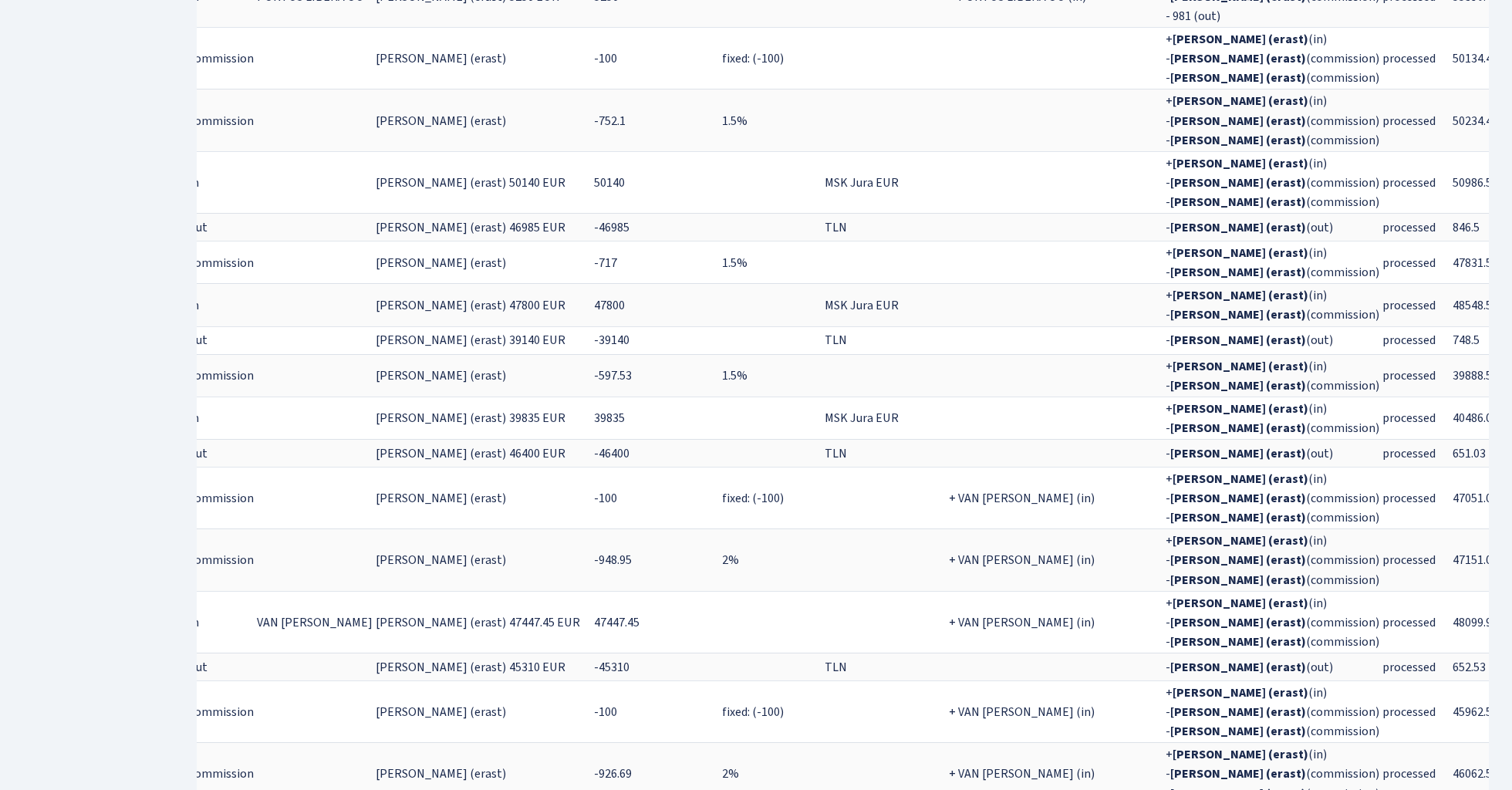
scroll to position [3939, 0]
